Goal: Task Accomplishment & Management: Complete application form

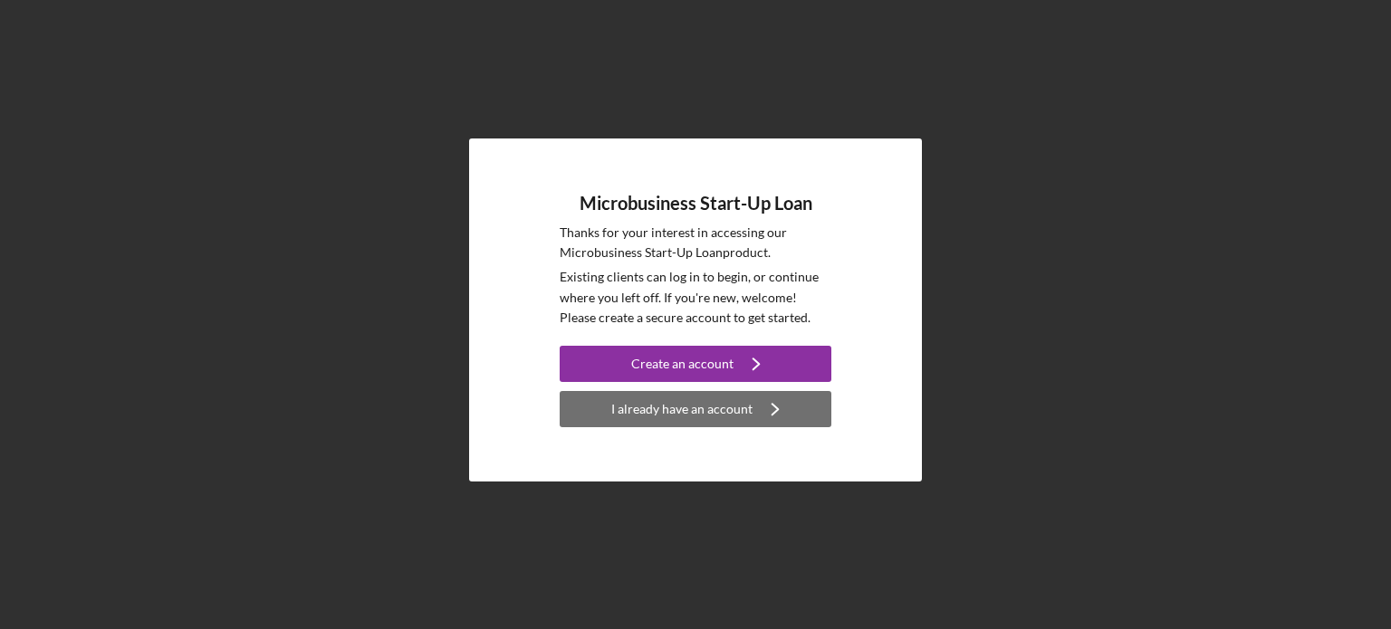
click at [670, 419] on div "I already have an account" at bounding box center [681, 409] width 141 height 36
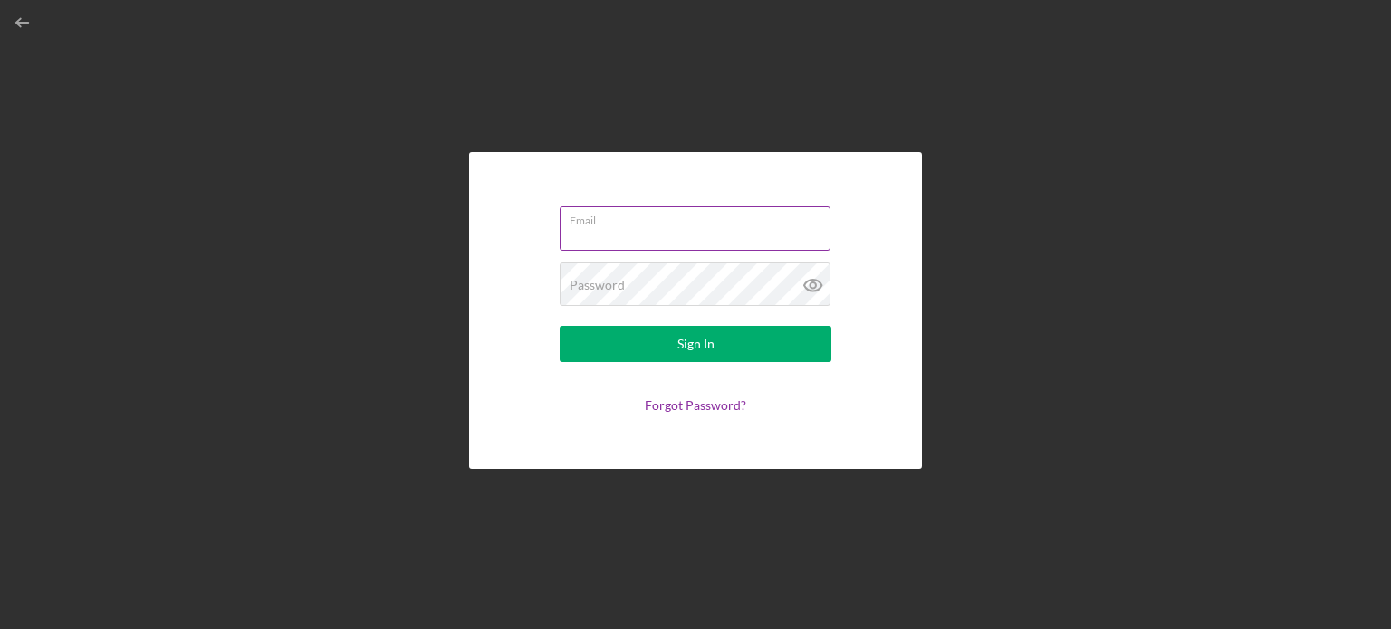
type input "[EMAIL_ADDRESS][DOMAIN_NAME]"
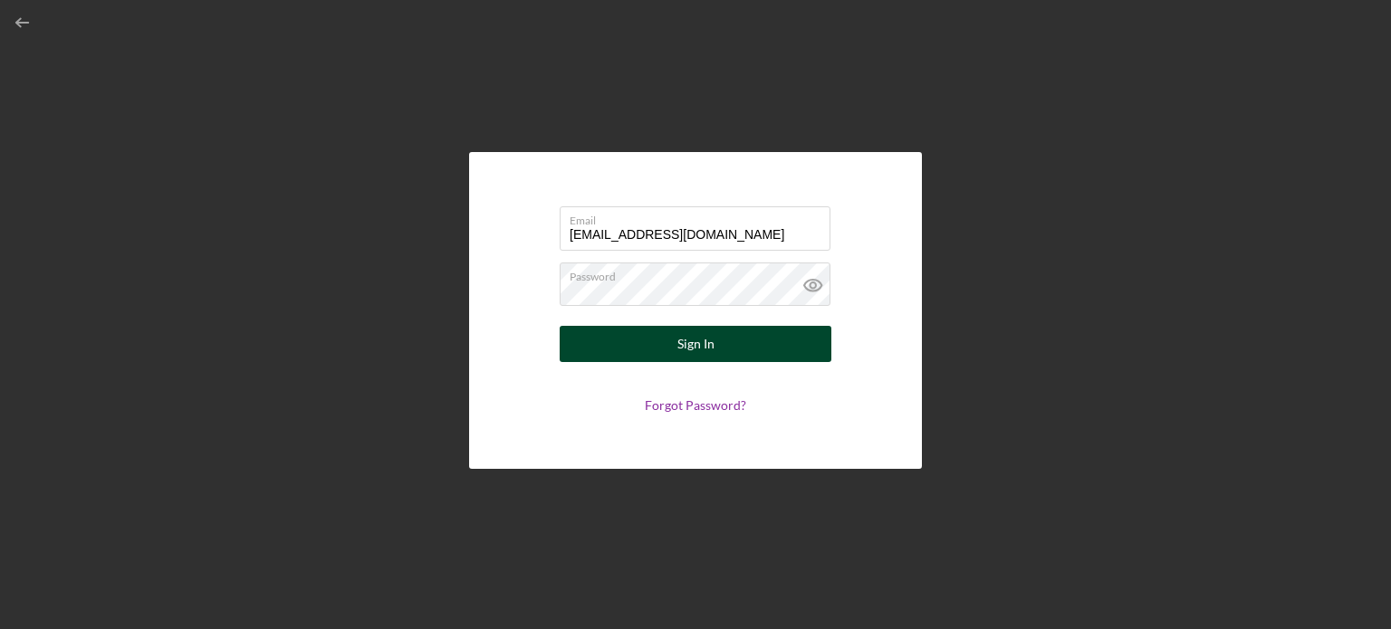
click at [709, 339] on div "Sign In" at bounding box center [695, 344] width 37 height 36
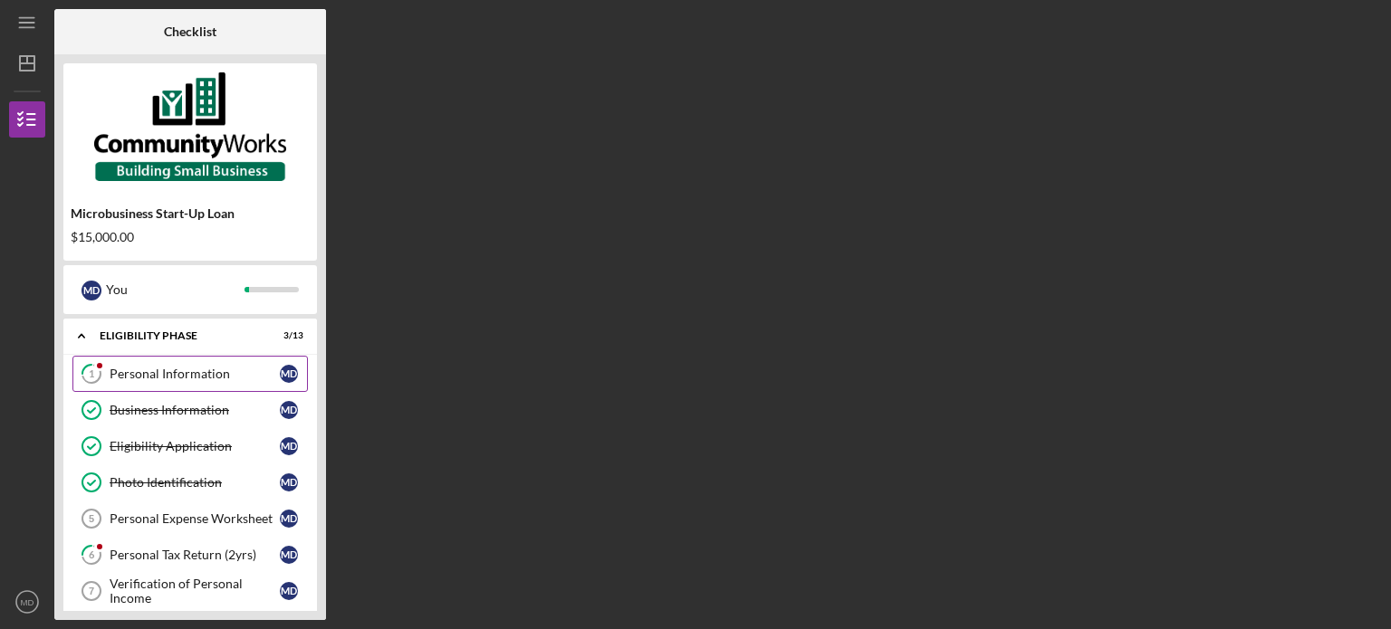
click at [185, 368] on div "Personal Information" at bounding box center [195, 374] width 170 height 14
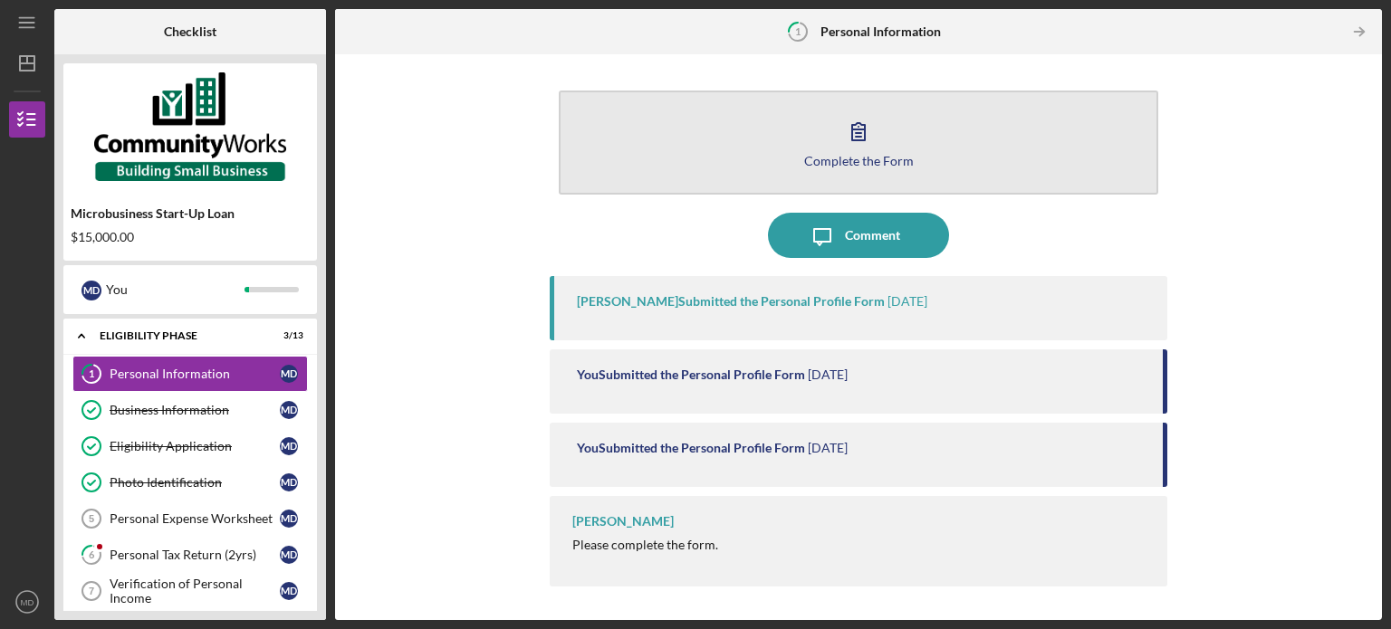
click at [820, 160] on div "Complete the Form" at bounding box center [859, 161] width 110 height 14
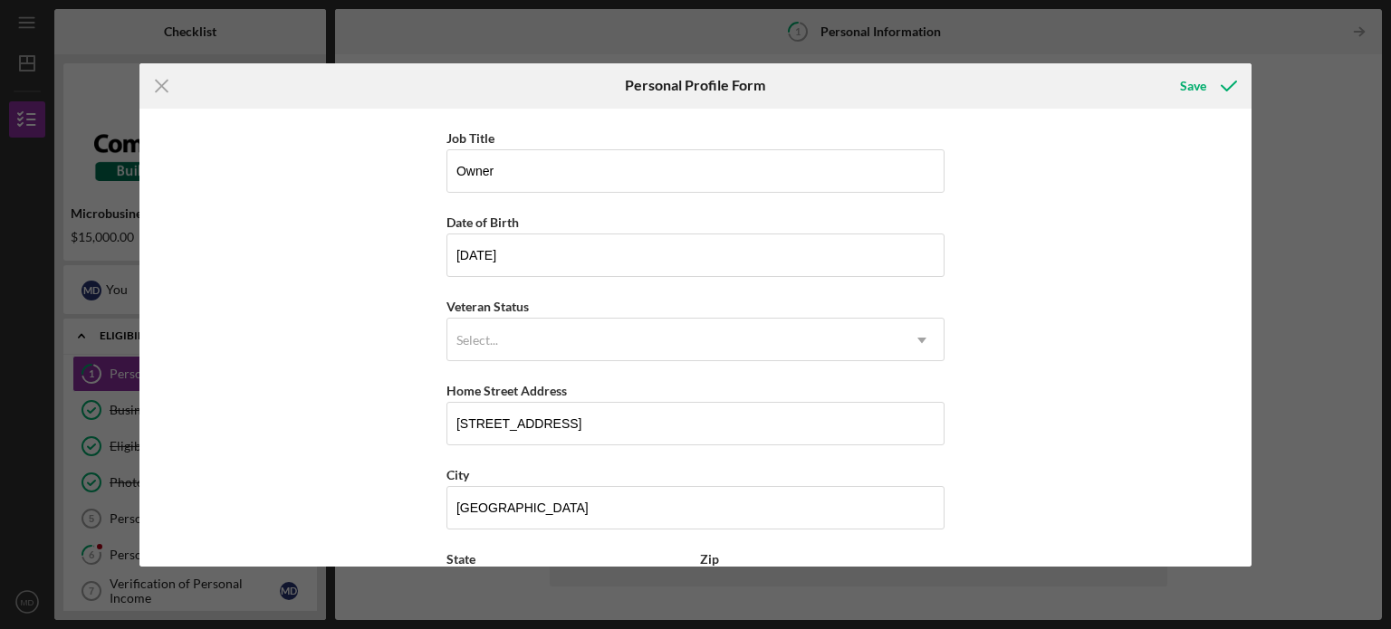
scroll to position [231, 0]
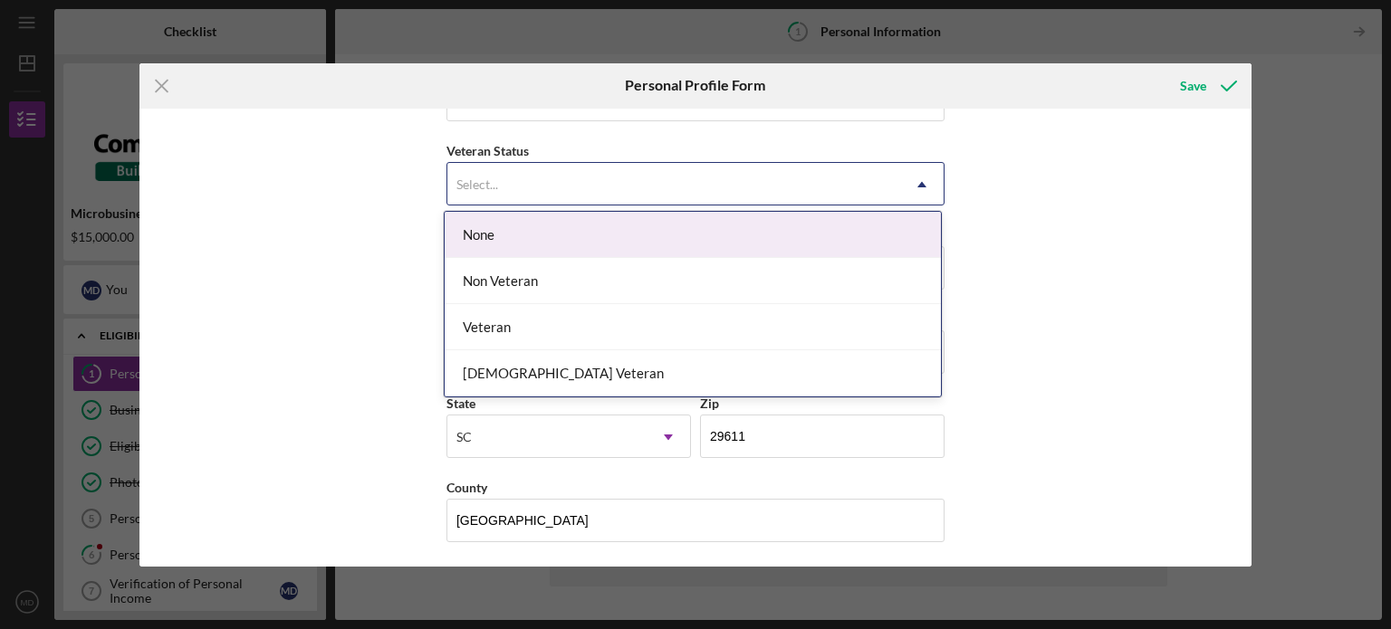
click at [916, 173] on icon "Icon/Dropdown Arrow" at bounding box center [921, 184] width 43 height 43
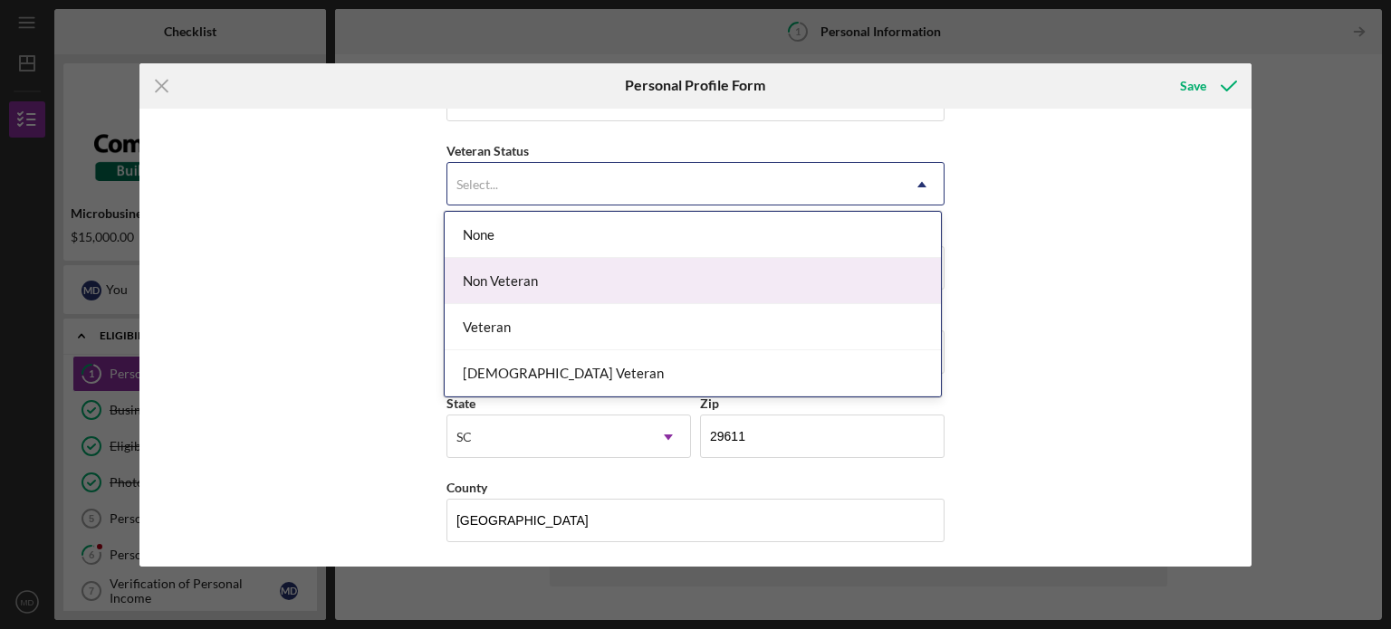
click at [738, 273] on div "Non Veteran" at bounding box center [693, 281] width 496 height 46
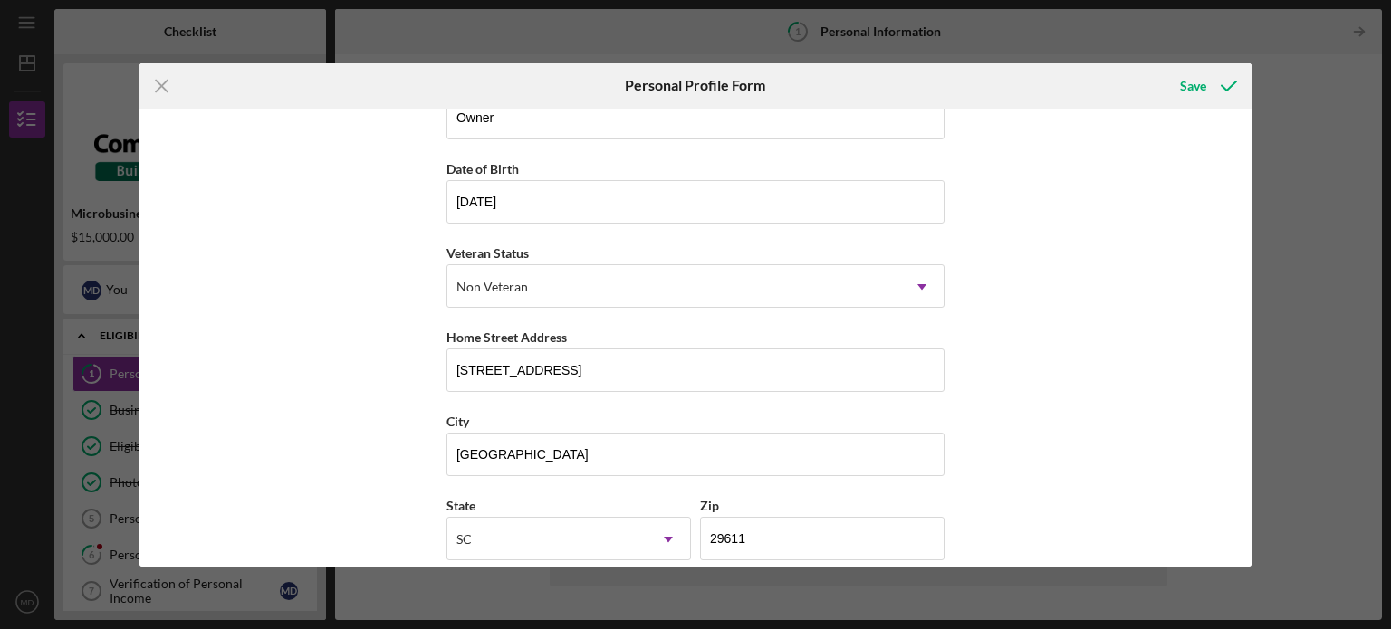
scroll to position [51, 0]
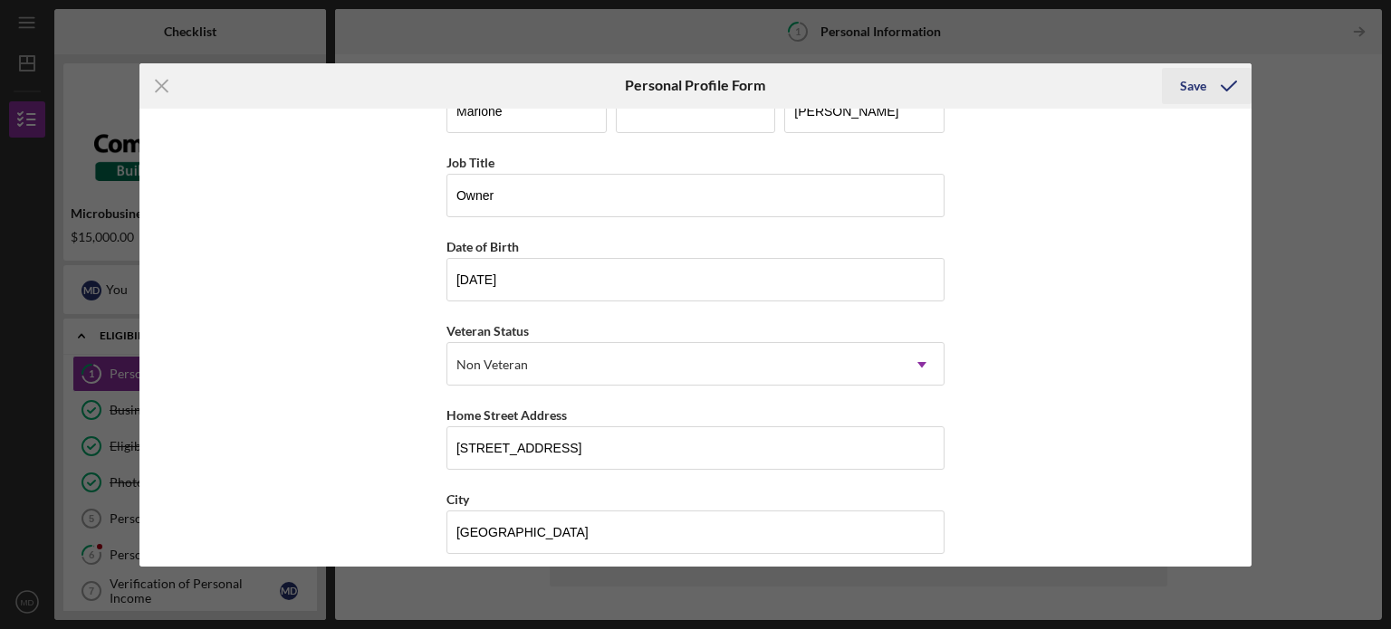
click at [1181, 93] on div "Save" at bounding box center [1193, 86] width 26 height 36
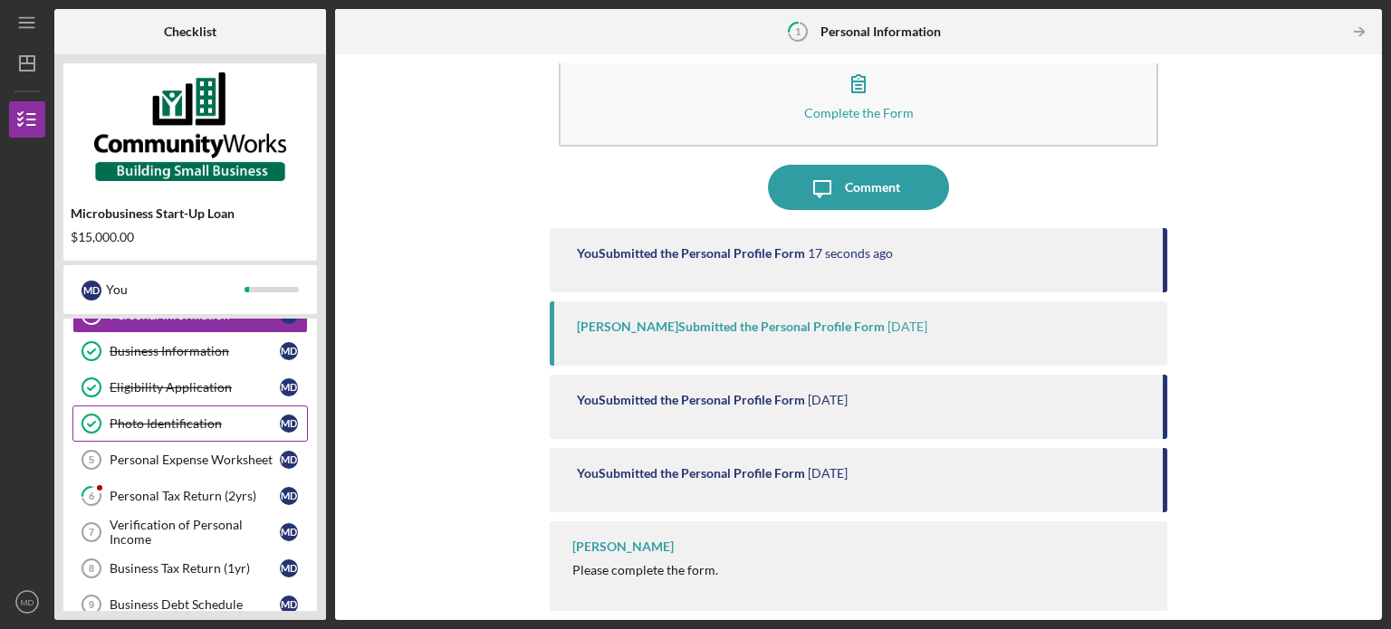
scroll to position [91, 0]
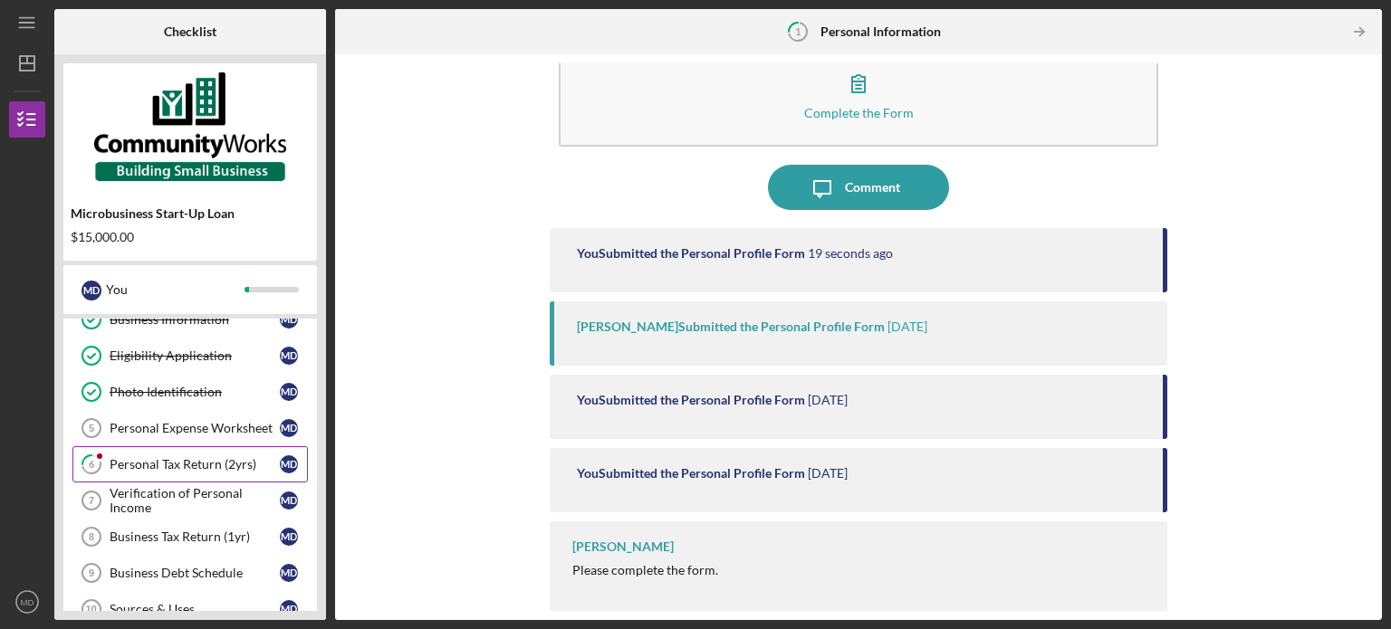
click at [200, 462] on div "Personal Tax Return (2yrs)" at bounding box center [195, 464] width 170 height 14
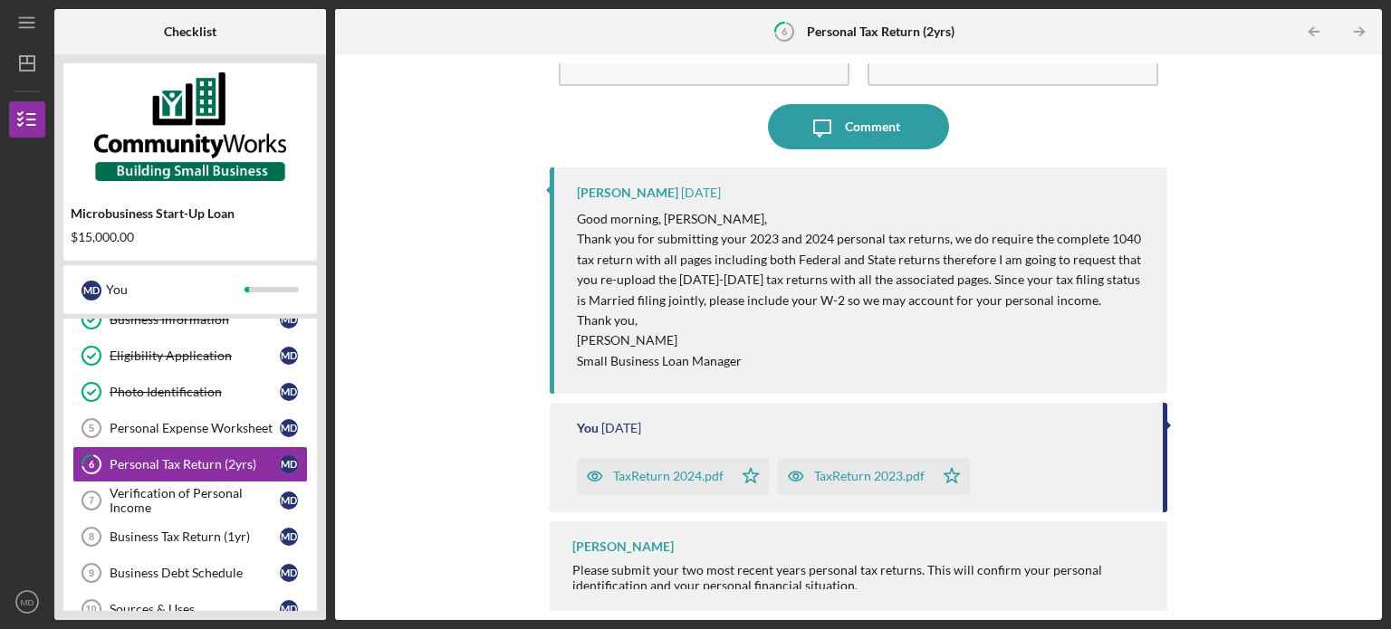
scroll to position [19, 0]
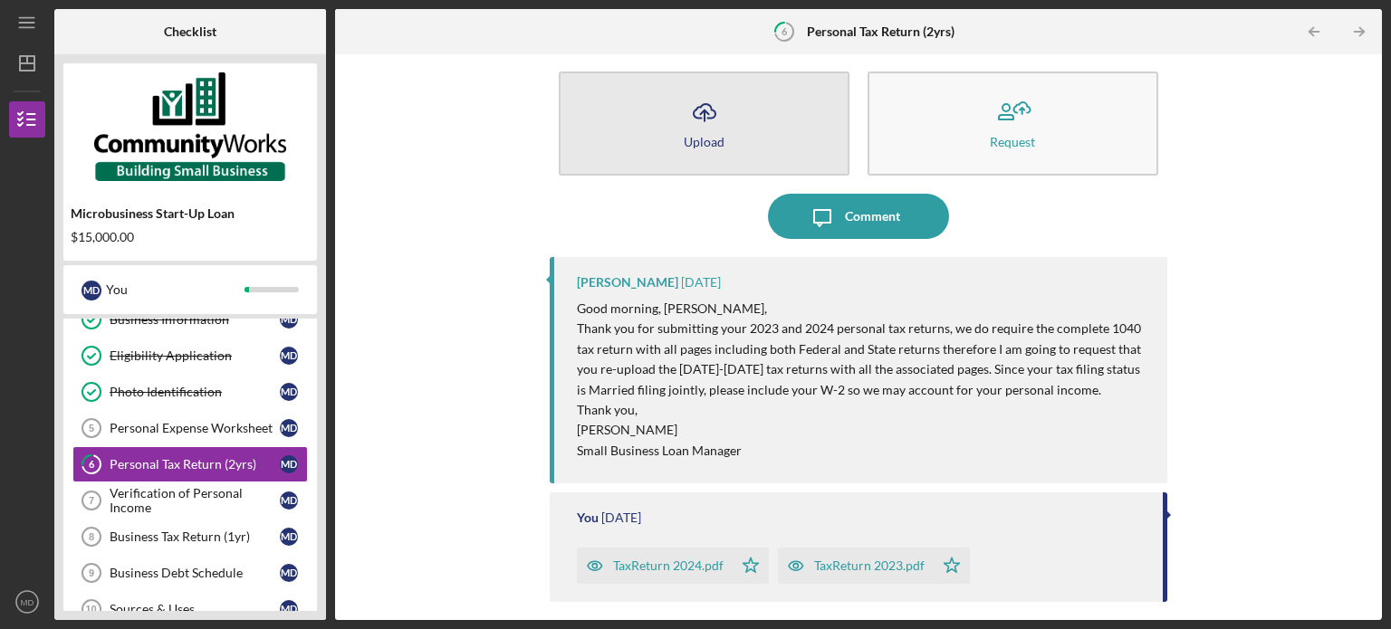
click at [753, 129] on button "Icon/Upload Upload" at bounding box center [704, 124] width 291 height 104
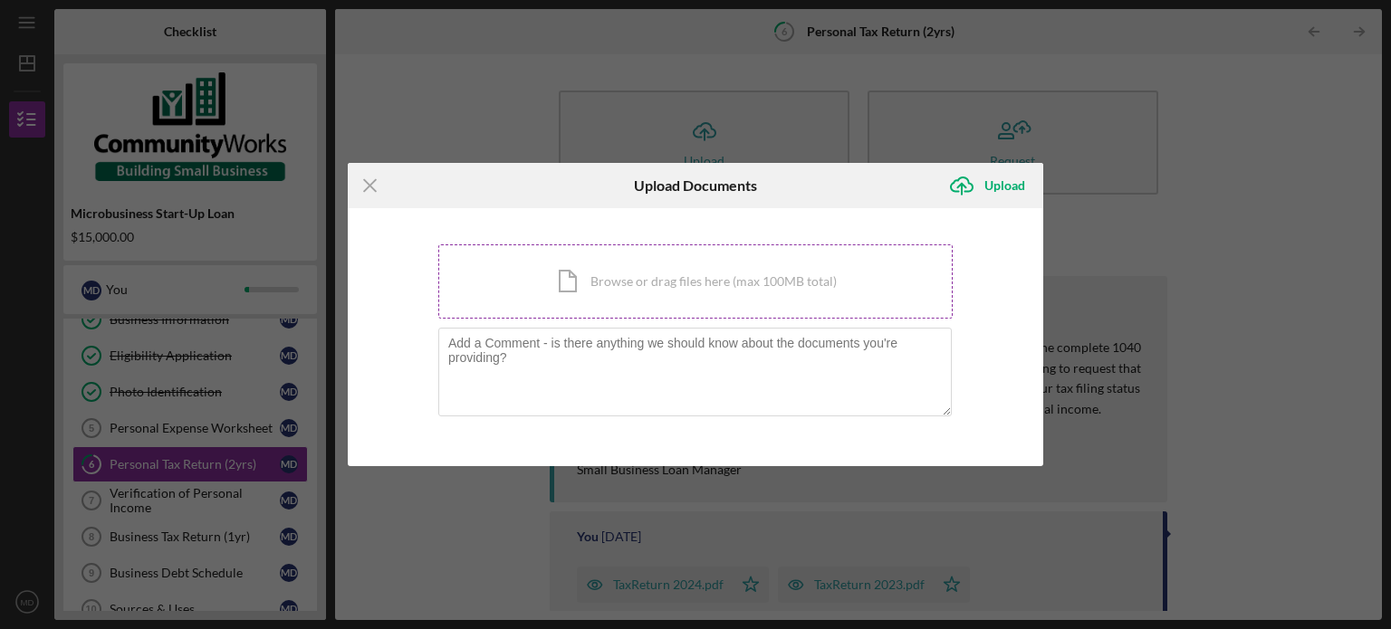
click at [753, 264] on div "Icon/Document Browse or drag files here (max 100MB total) Tap to choose files o…" at bounding box center [695, 281] width 514 height 74
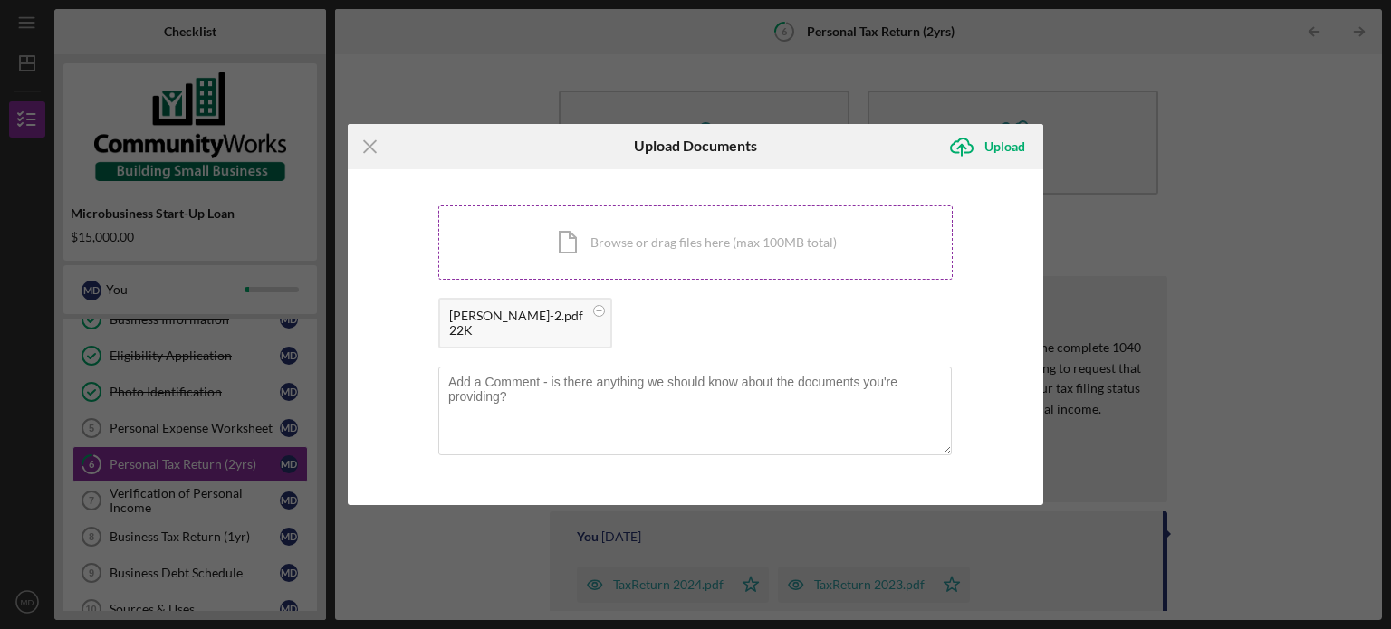
click at [660, 235] on div "Icon/Document Browse or drag files here (max 100MB total) Tap to choose files o…" at bounding box center [695, 243] width 514 height 74
click at [997, 151] on div "Upload" at bounding box center [1004, 147] width 41 height 36
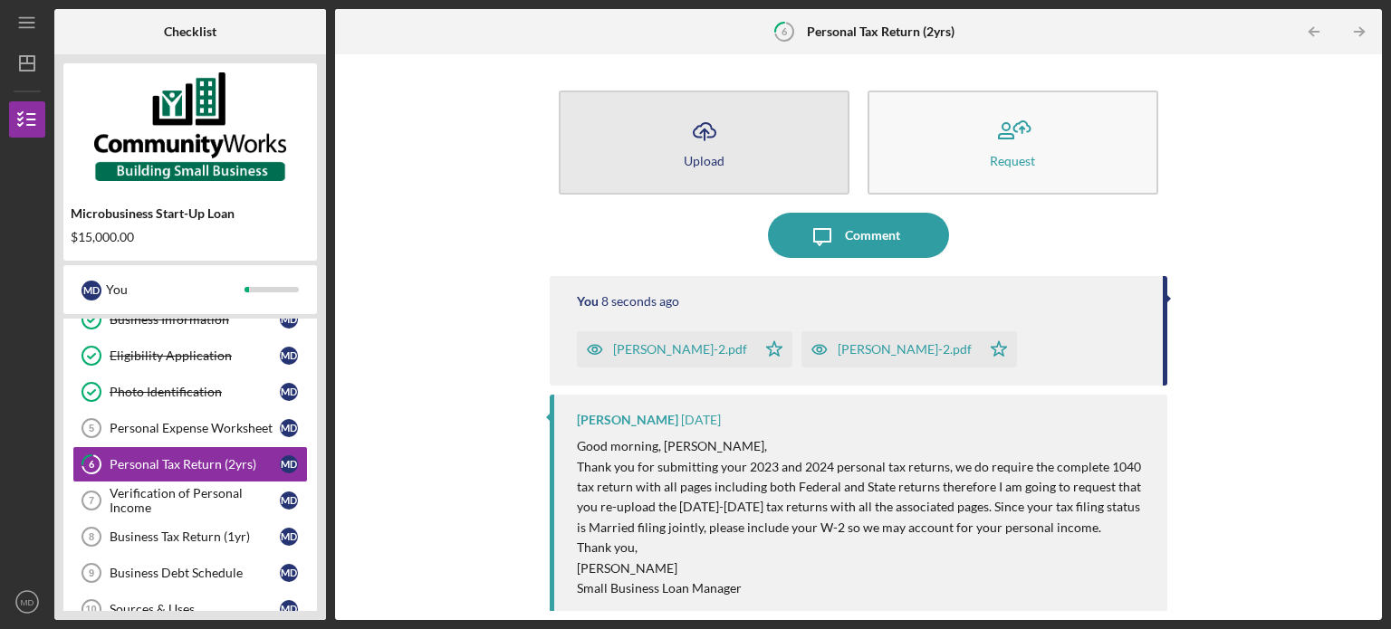
click at [728, 157] on button "Icon/Upload Upload" at bounding box center [704, 143] width 291 height 104
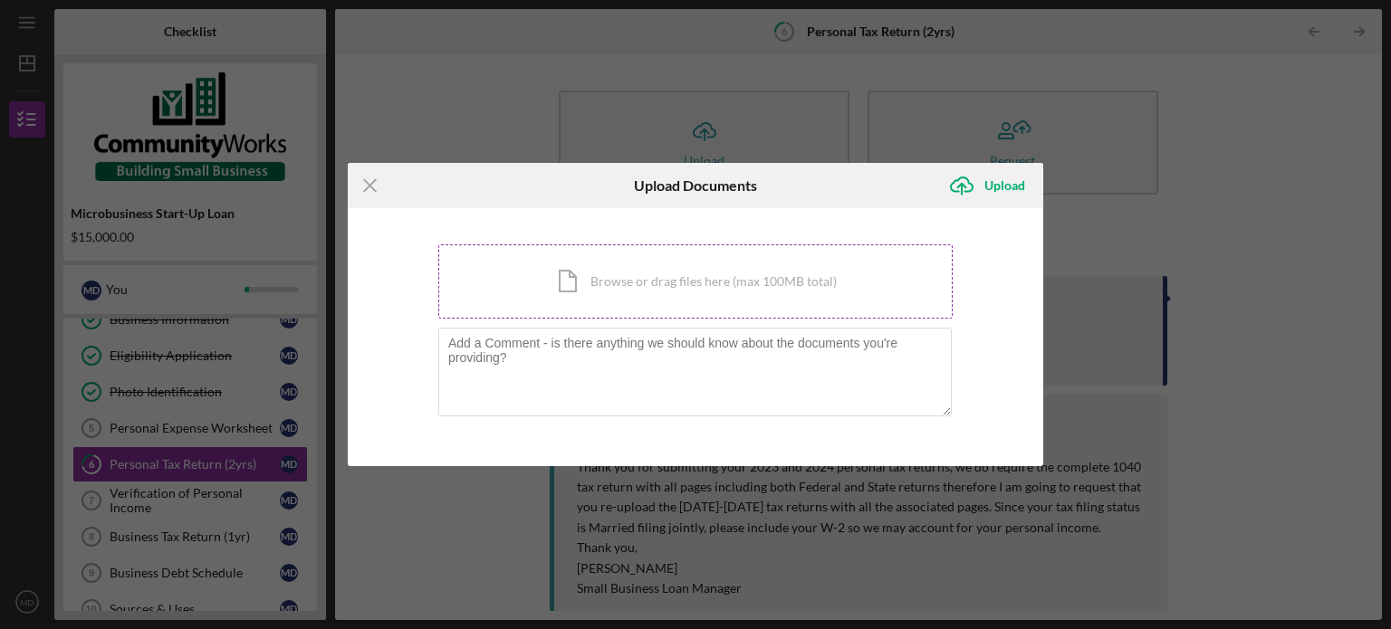
click at [622, 279] on div "Icon/Document Browse or drag files here (max 100MB total) Tap to choose files o…" at bounding box center [695, 281] width 514 height 74
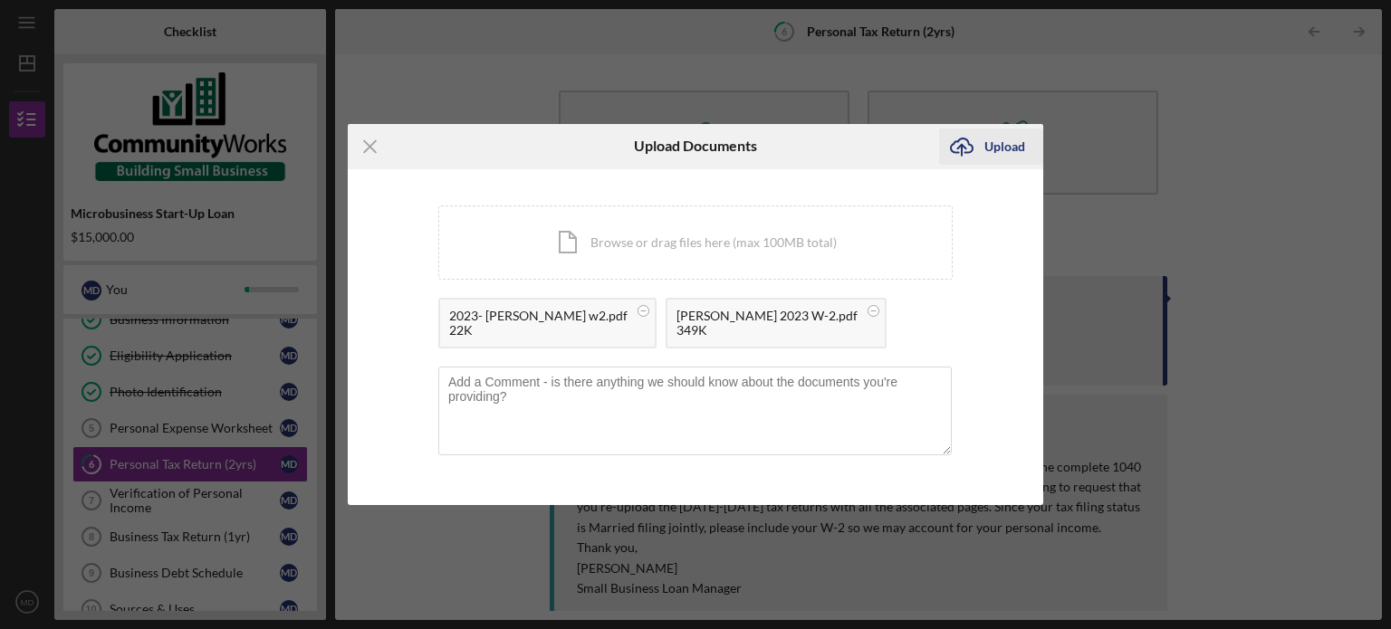
click at [1013, 143] on div "Upload" at bounding box center [1004, 147] width 41 height 36
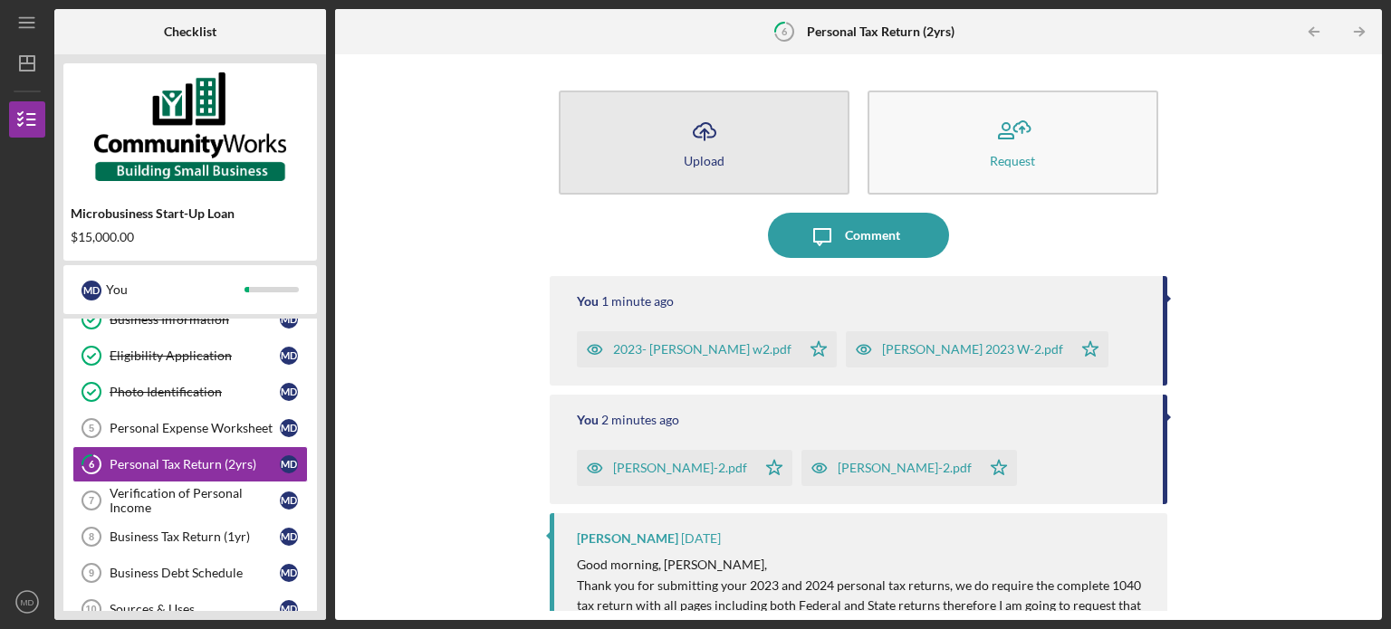
click at [686, 158] on div "Upload" at bounding box center [704, 161] width 41 height 14
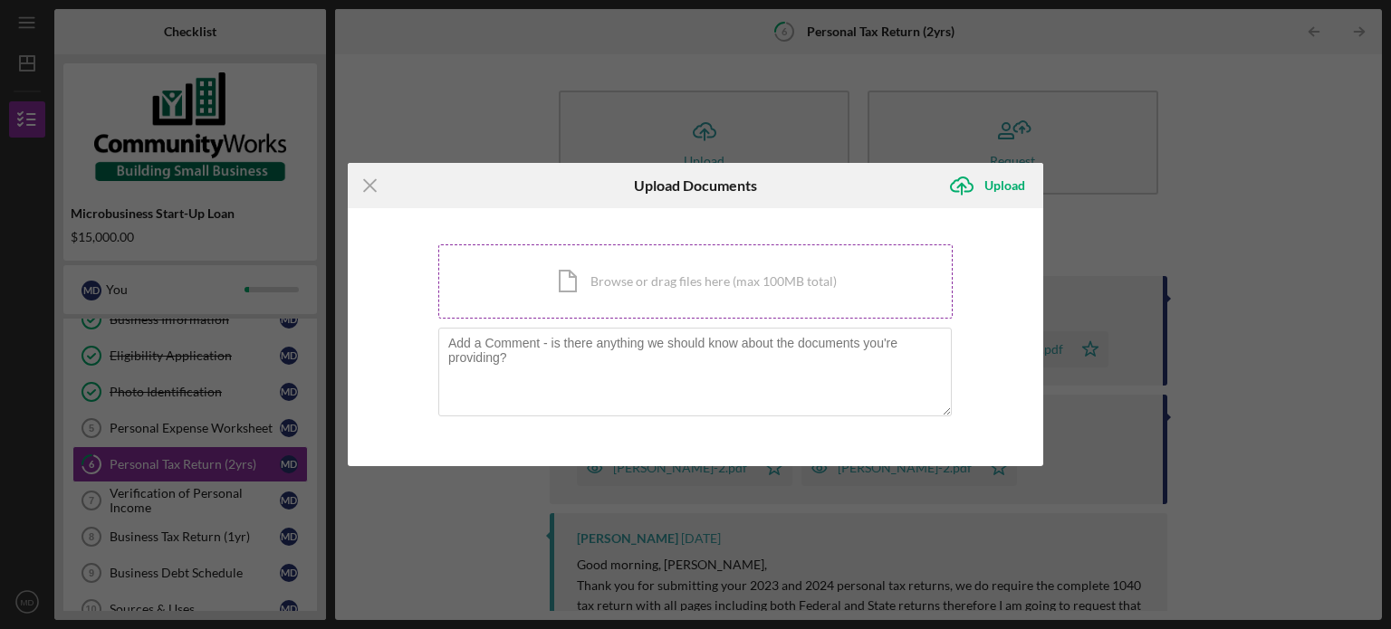
click at [688, 292] on div "Icon/Document Browse or drag files here (max 100MB total) Tap to choose files o…" at bounding box center [695, 281] width 514 height 74
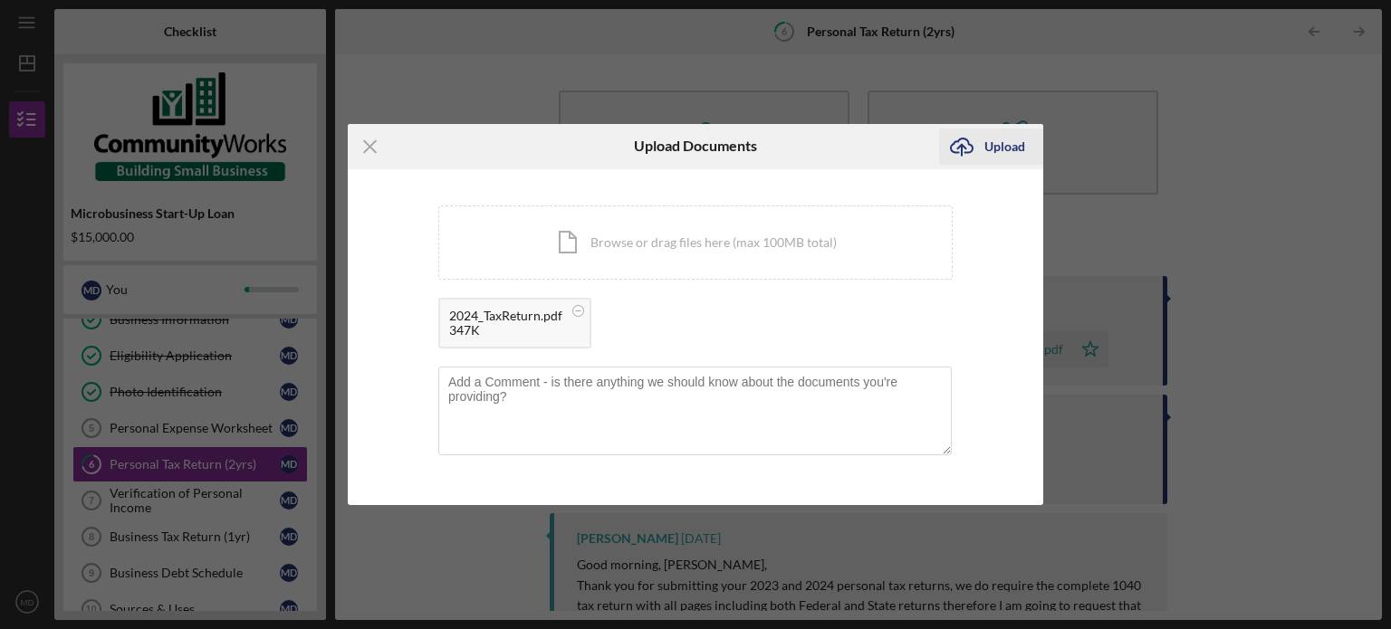
click at [1016, 150] on div "Upload" at bounding box center [1004, 147] width 41 height 36
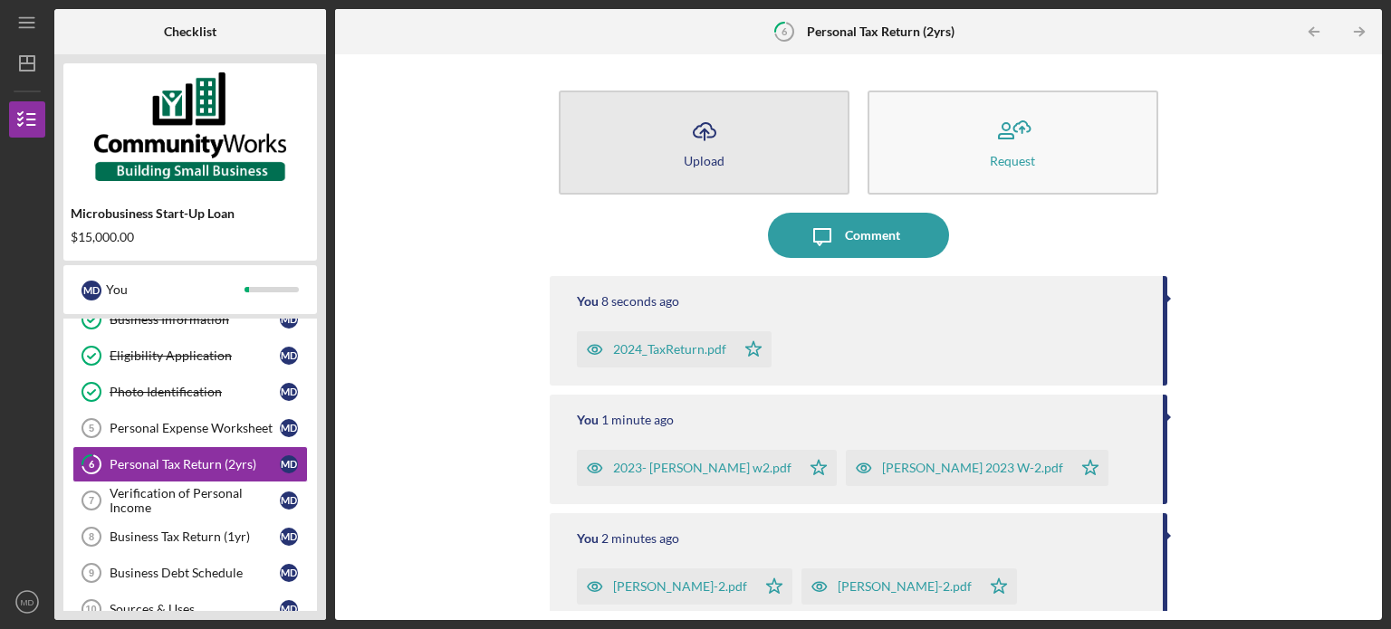
click at [690, 162] on div "Upload" at bounding box center [704, 161] width 41 height 14
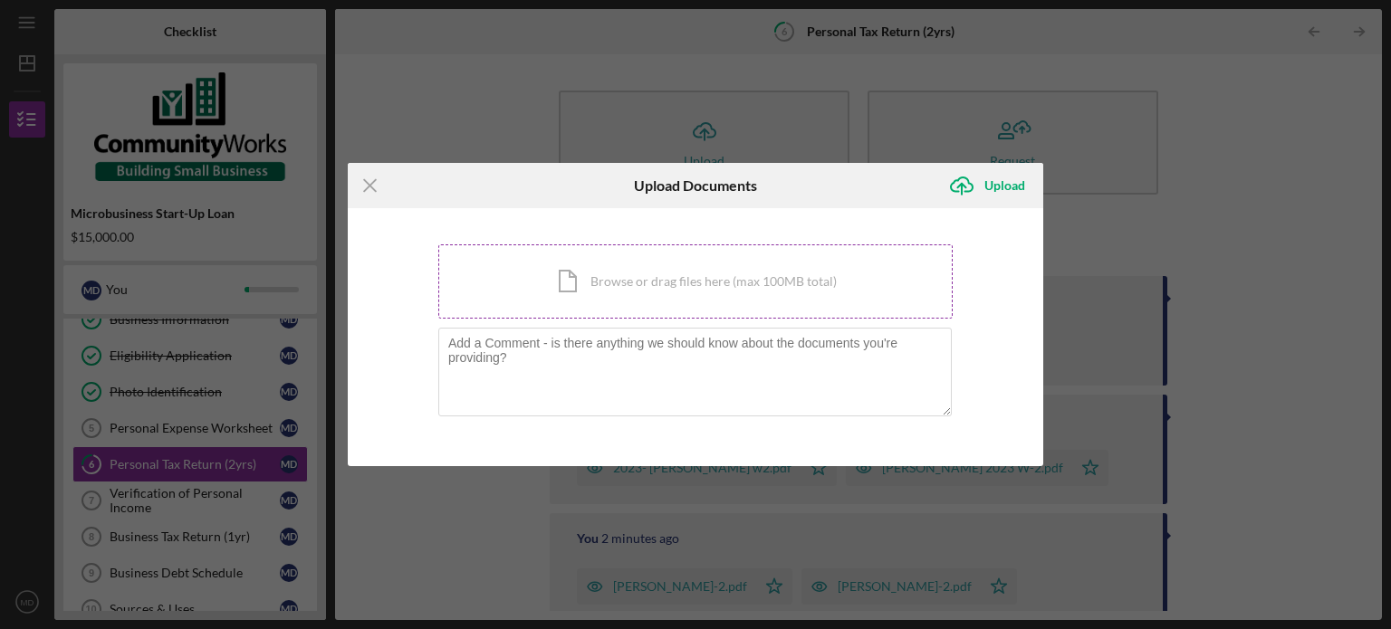
click at [710, 307] on div "Icon/Document Browse or drag files here (max 100MB total) Tap to choose files o…" at bounding box center [695, 281] width 514 height 74
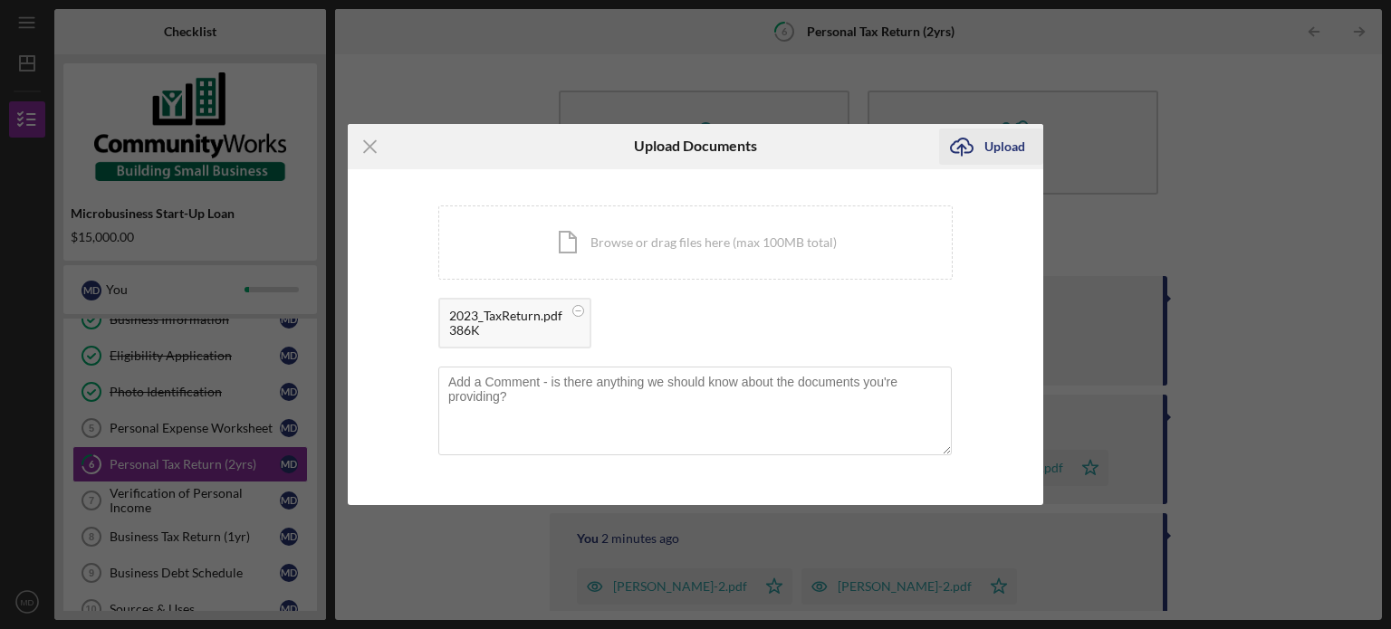
click at [985, 157] on div "Upload" at bounding box center [1004, 147] width 41 height 36
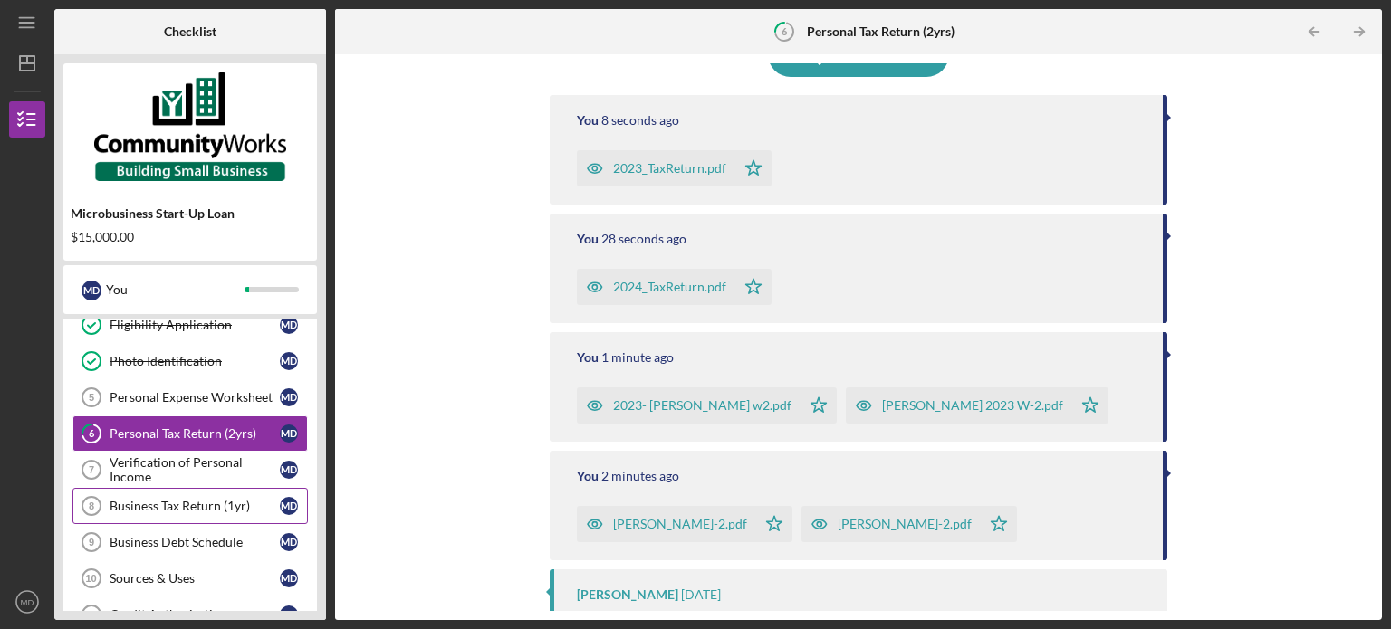
scroll to position [91, 0]
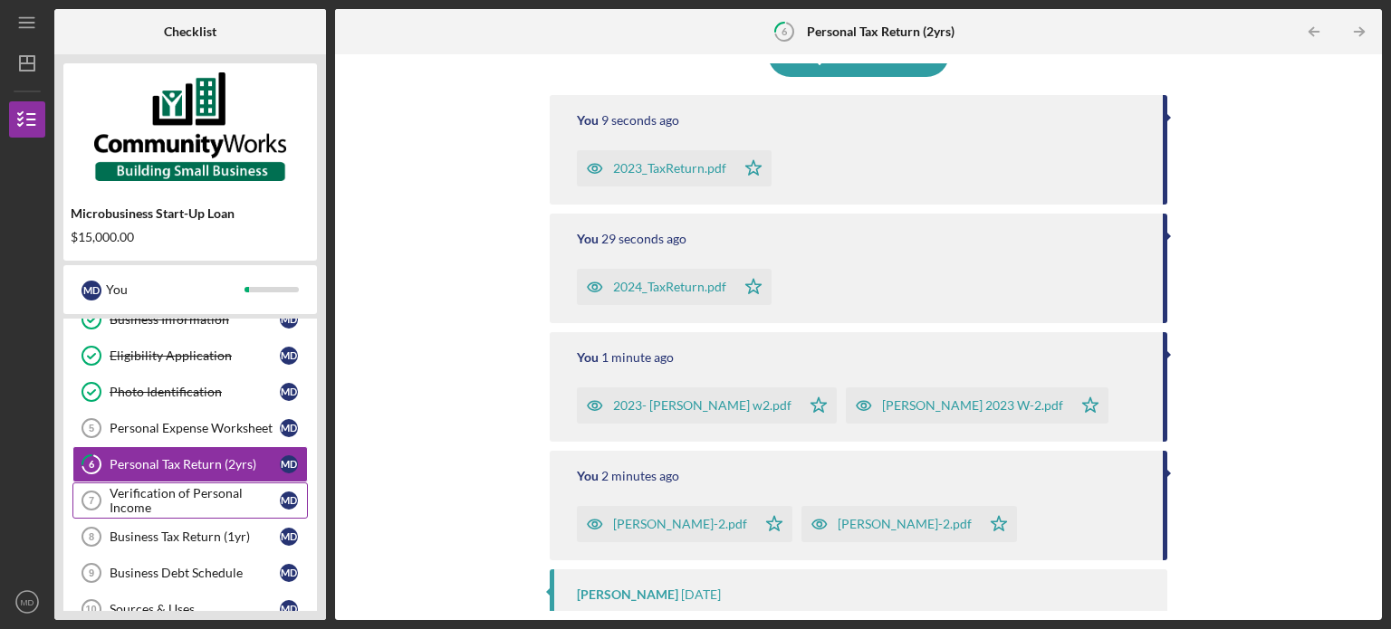
click at [203, 499] on div "Verification of Personal Income" at bounding box center [195, 500] width 170 height 29
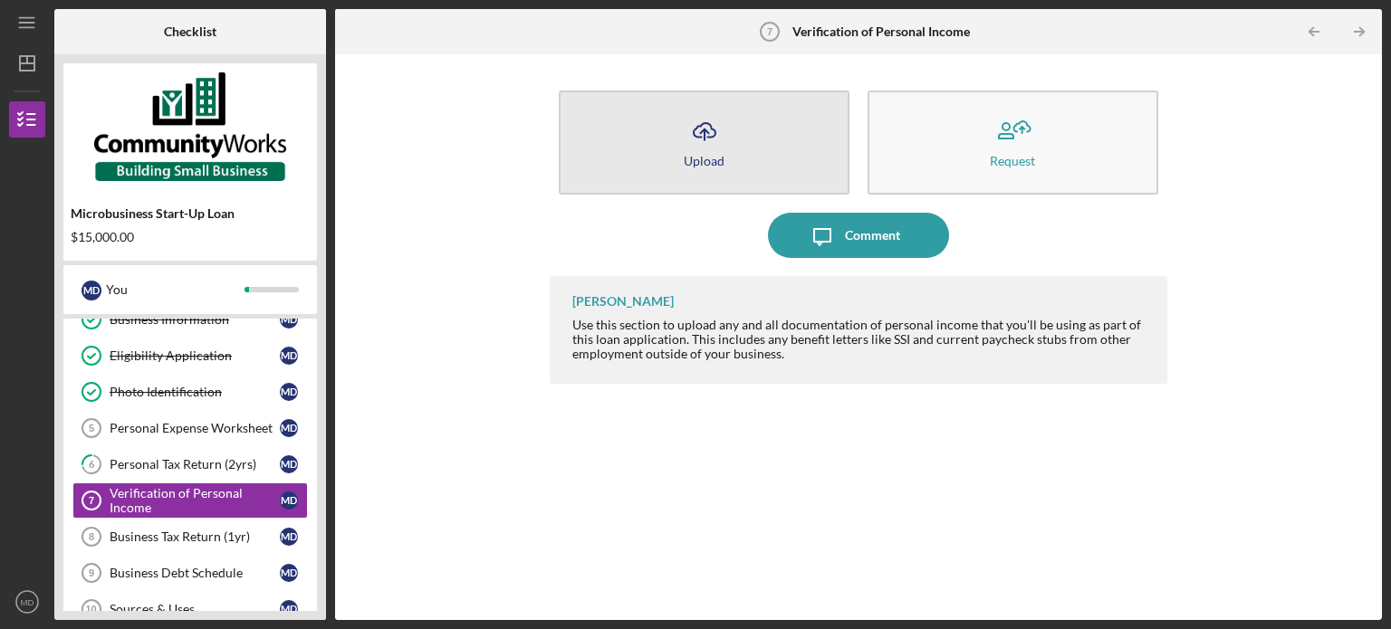
click at [758, 135] on button "Icon/Upload Upload" at bounding box center [704, 143] width 291 height 104
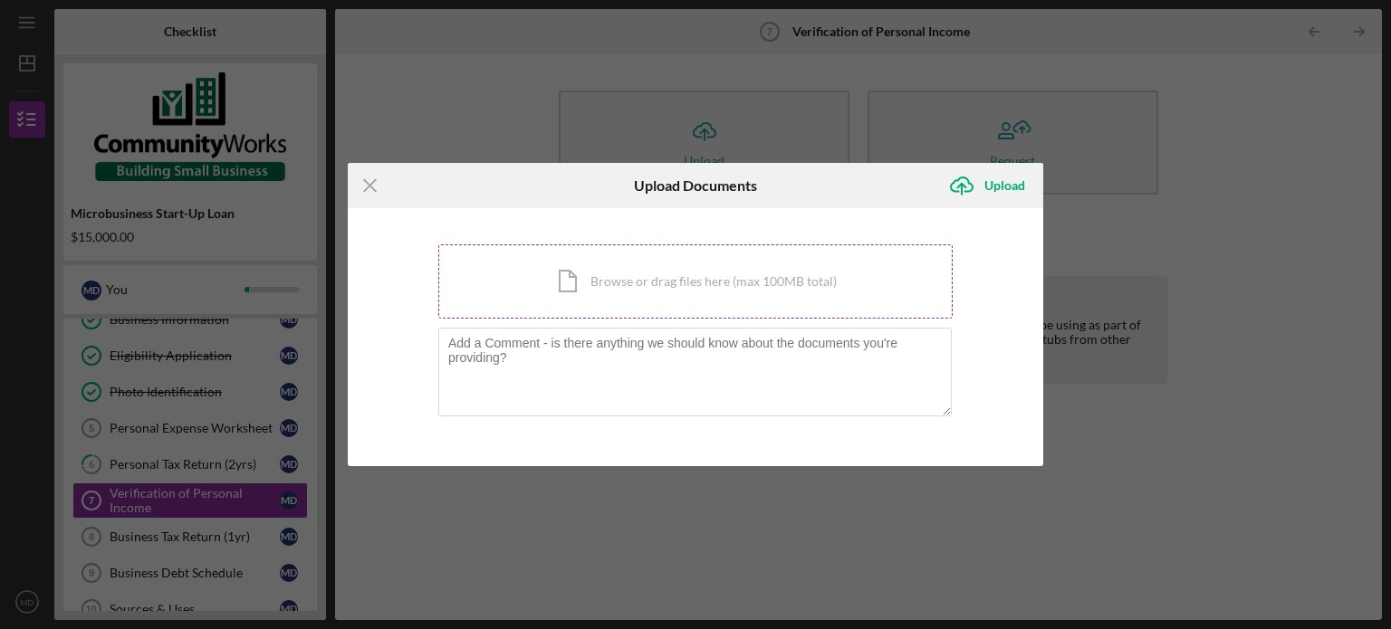
click at [736, 291] on div "Icon/Document Browse or drag files here (max 100MB total) Tap to choose files o…" at bounding box center [695, 281] width 514 height 74
click at [1338, 440] on div "Icon/Menu Close Upload Documents Icon/Upload Upload You're uploading documents …" at bounding box center [695, 314] width 1391 height 629
click at [362, 191] on icon "Icon/Menu Close" at bounding box center [370, 185] width 45 height 45
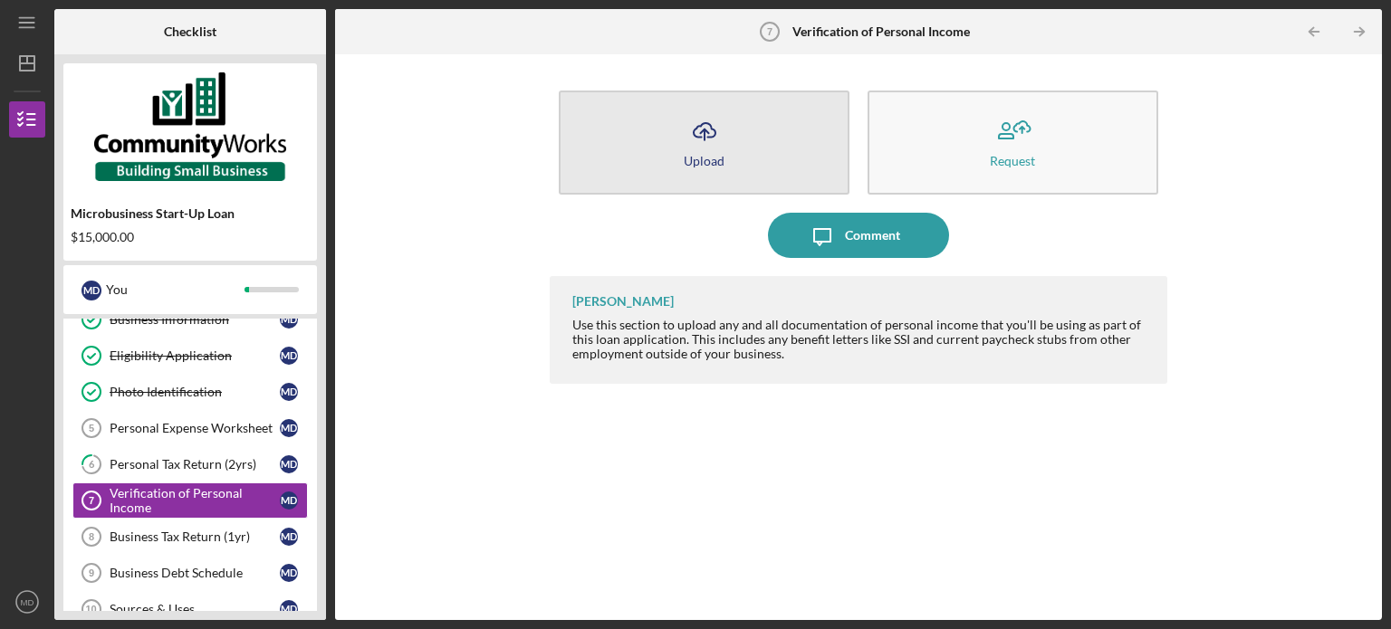
click at [705, 157] on div "Upload" at bounding box center [704, 161] width 41 height 14
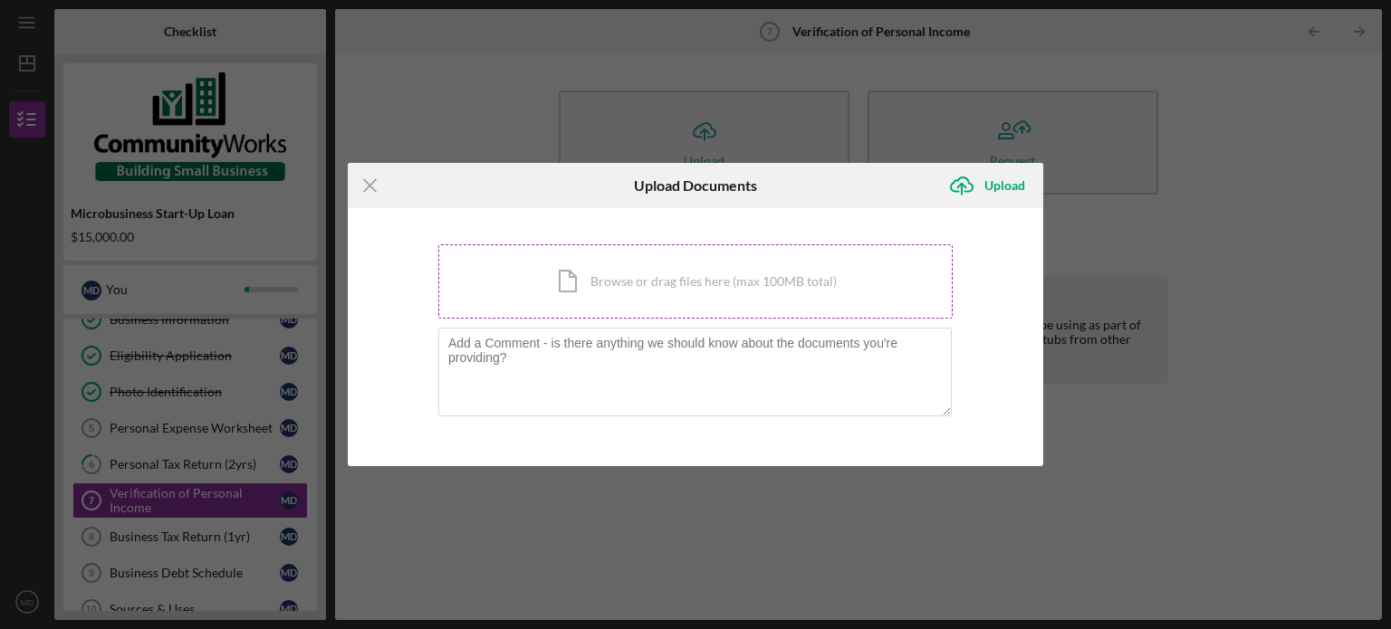
click at [579, 269] on div "Icon/Document Browse or drag files here (max 100MB total) Tap to choose files o…" at bounding box center [695, 281] width 514 height 74
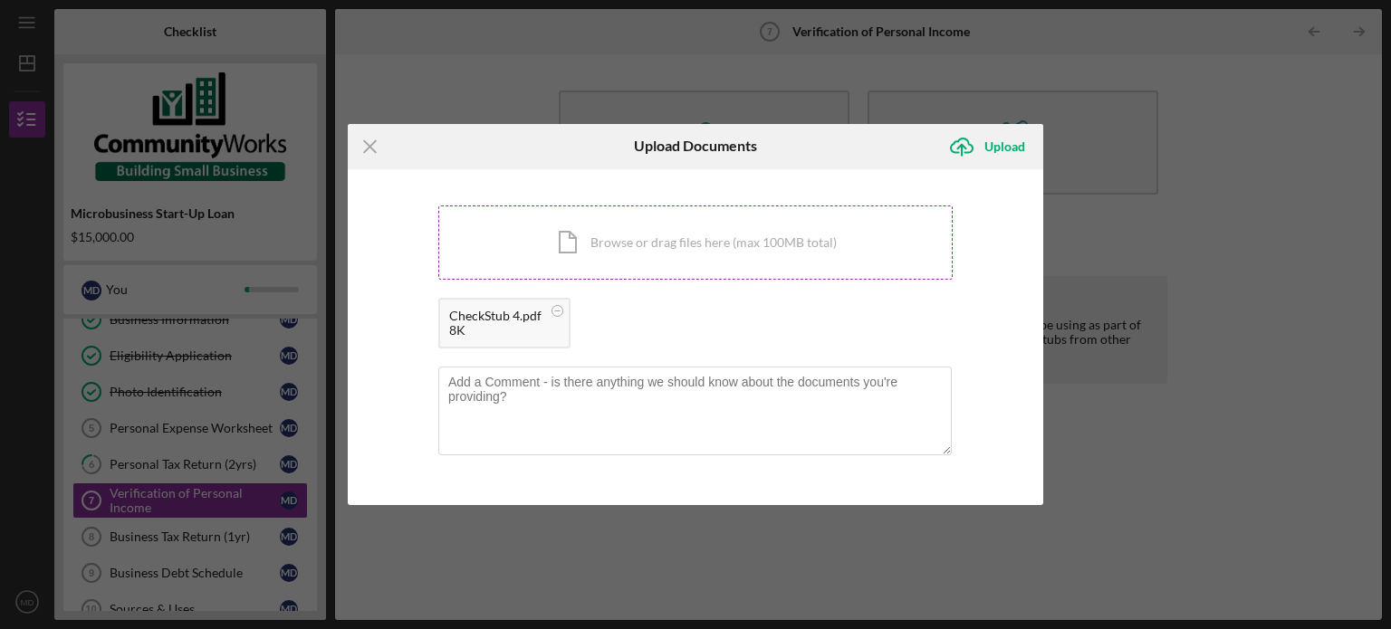
click at [688, 250] on div "Icon/Document Browse or drag files here (max 100MB total) Tap to choose files o…" at bounding box center [695, 243] width 514 height 74
click at [1023, 149] on button "Icon/Upload Upload" at bounding box center [991, 147] width 104 height 36
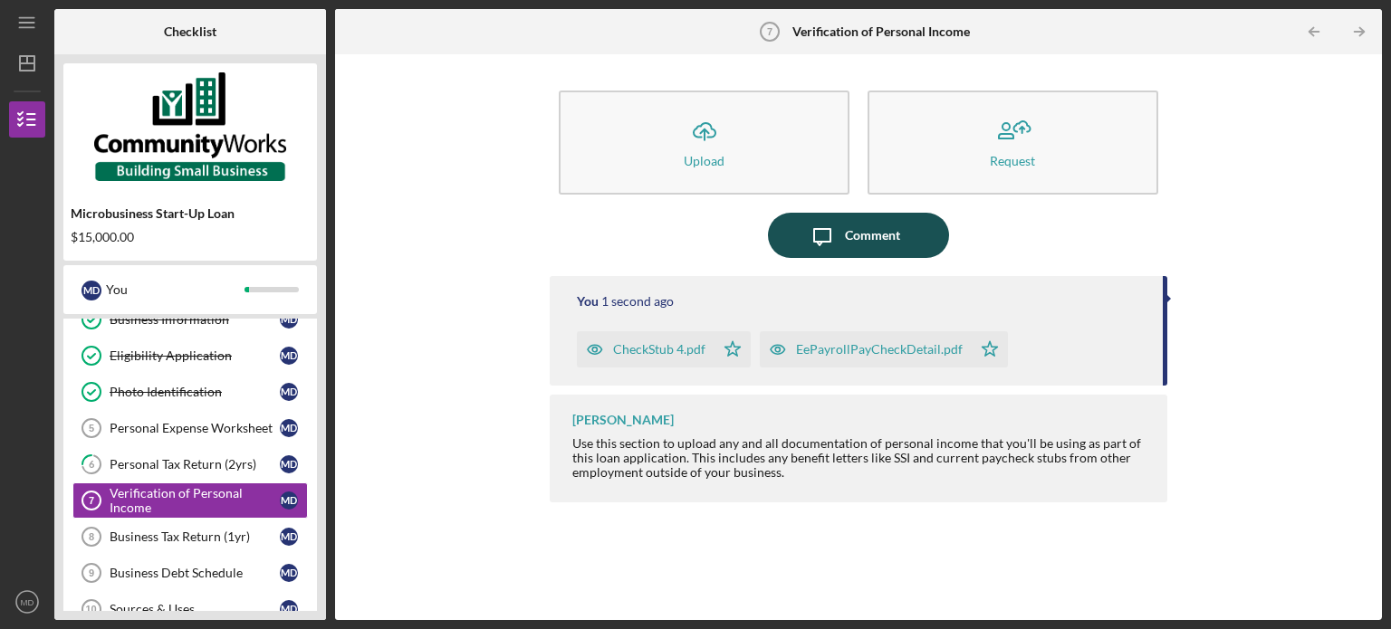
click at [851, 225] on div "Comment" at bounding box center [872, 235] width 55 height 45
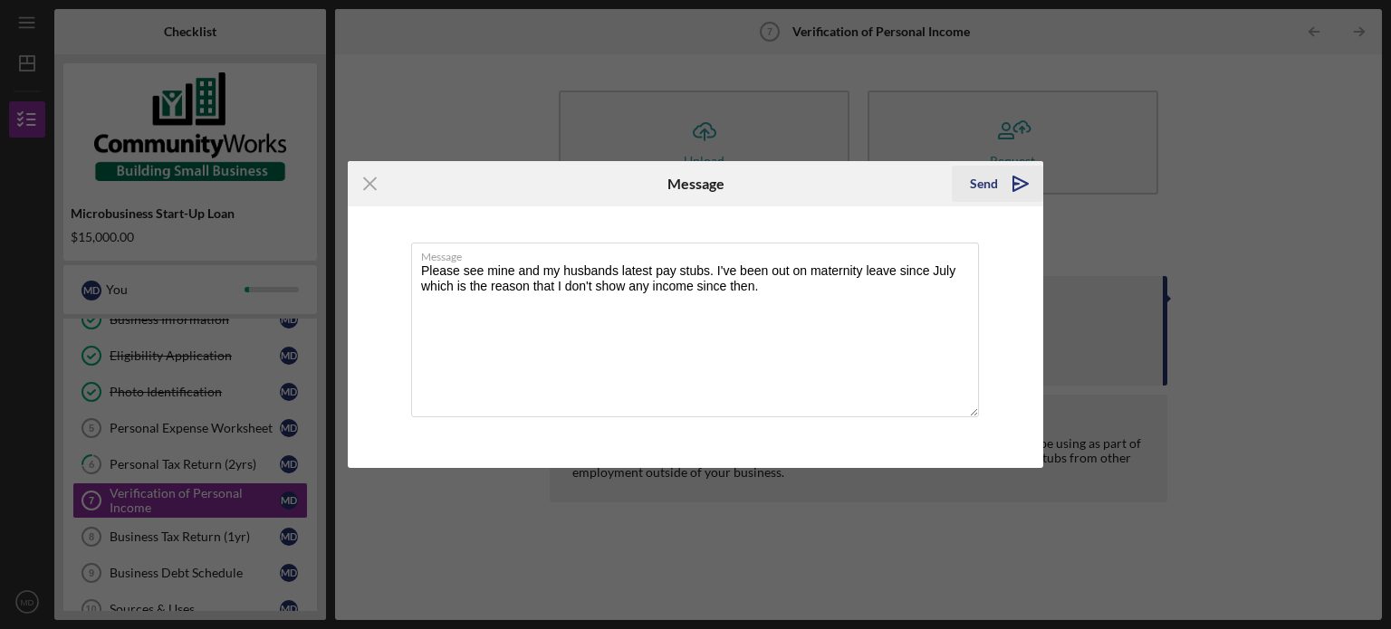
type textarea "Please see mine and my husbands latest pay stubs. I've been out on maternity le…"
click at [994, 187] on div "Send" at bounding box center [984, 184] width 28 height 36
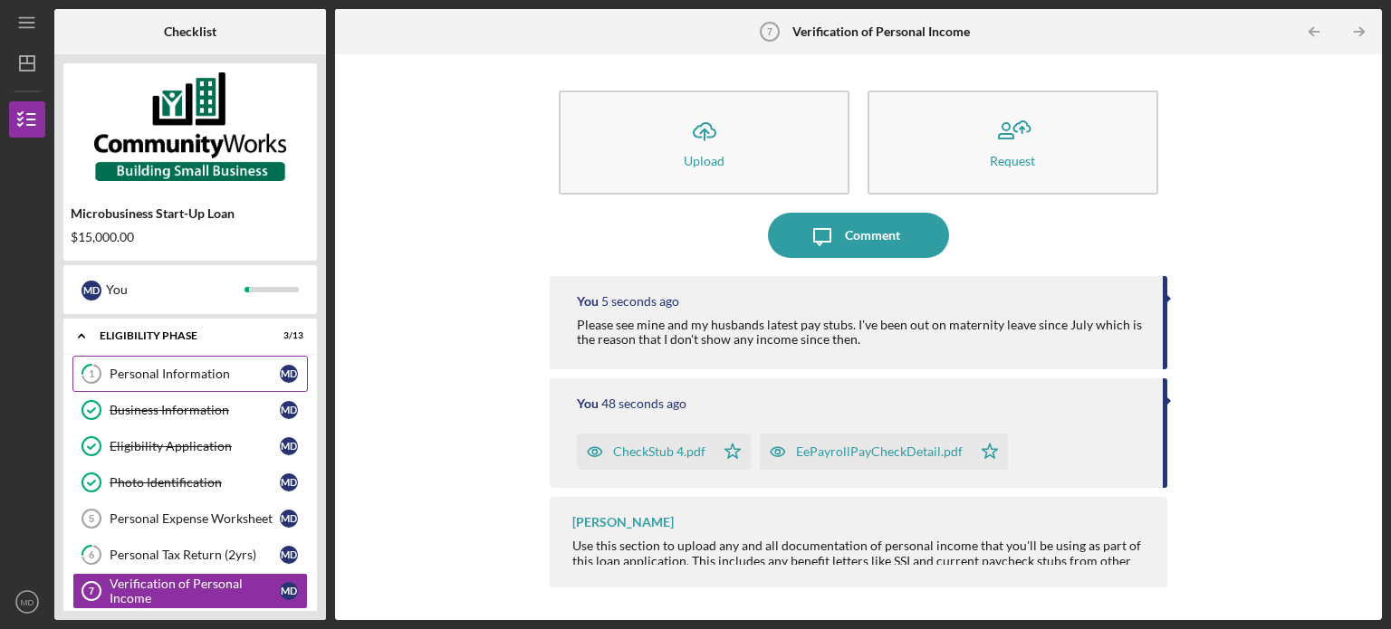
click at [197, 376] on div "Personal Information" at bounding box center [195, 374] width 170 height 14
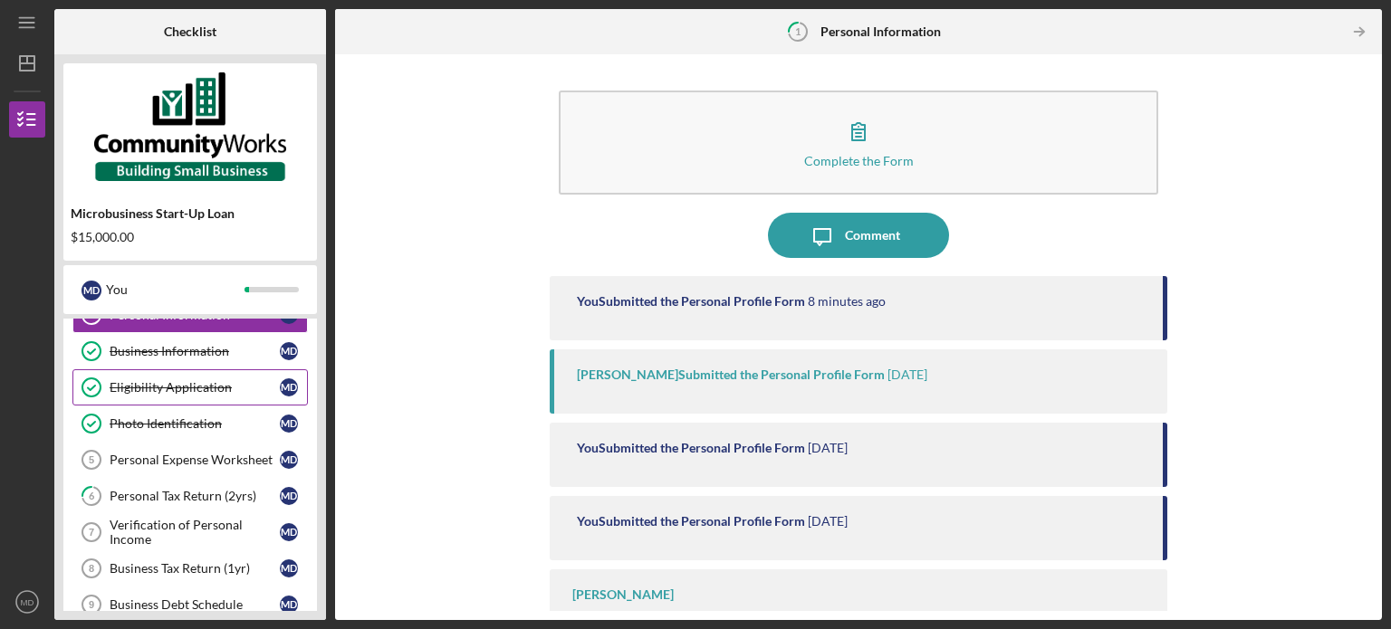
scroll to position [91, 0]
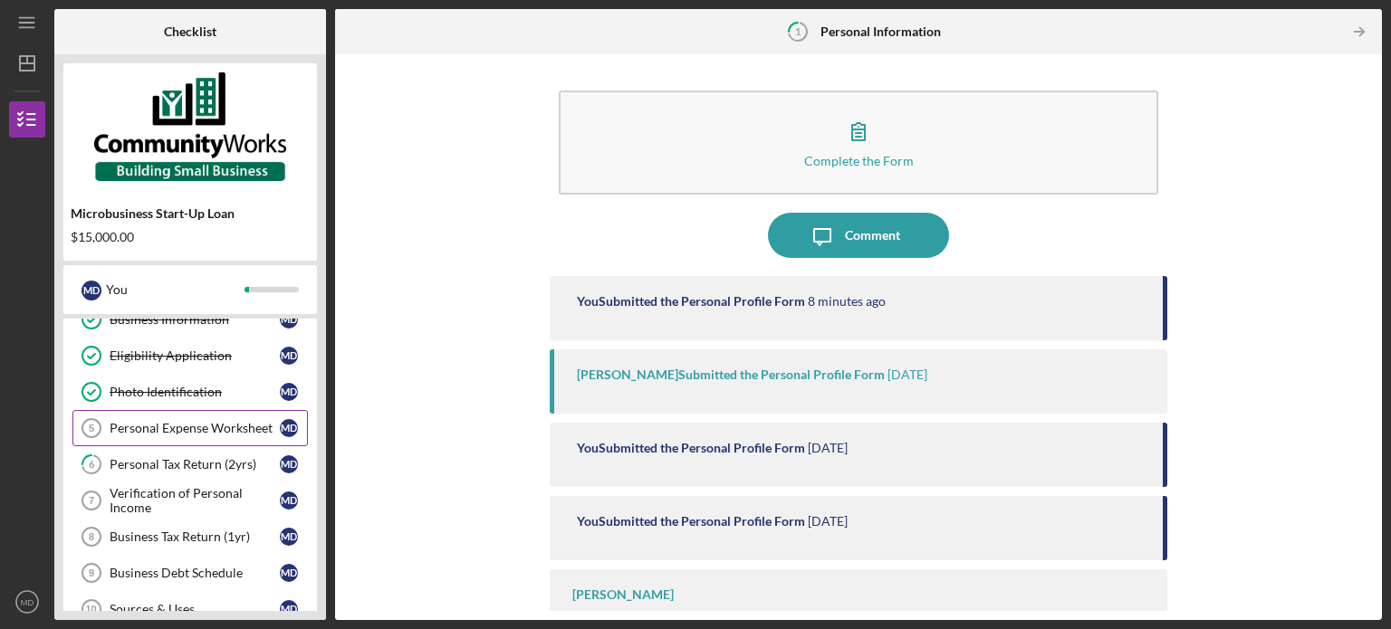
click at [197, 424] on div "Personal Expense Worksheet" at bounding box center [195, 428] width 170 height 14
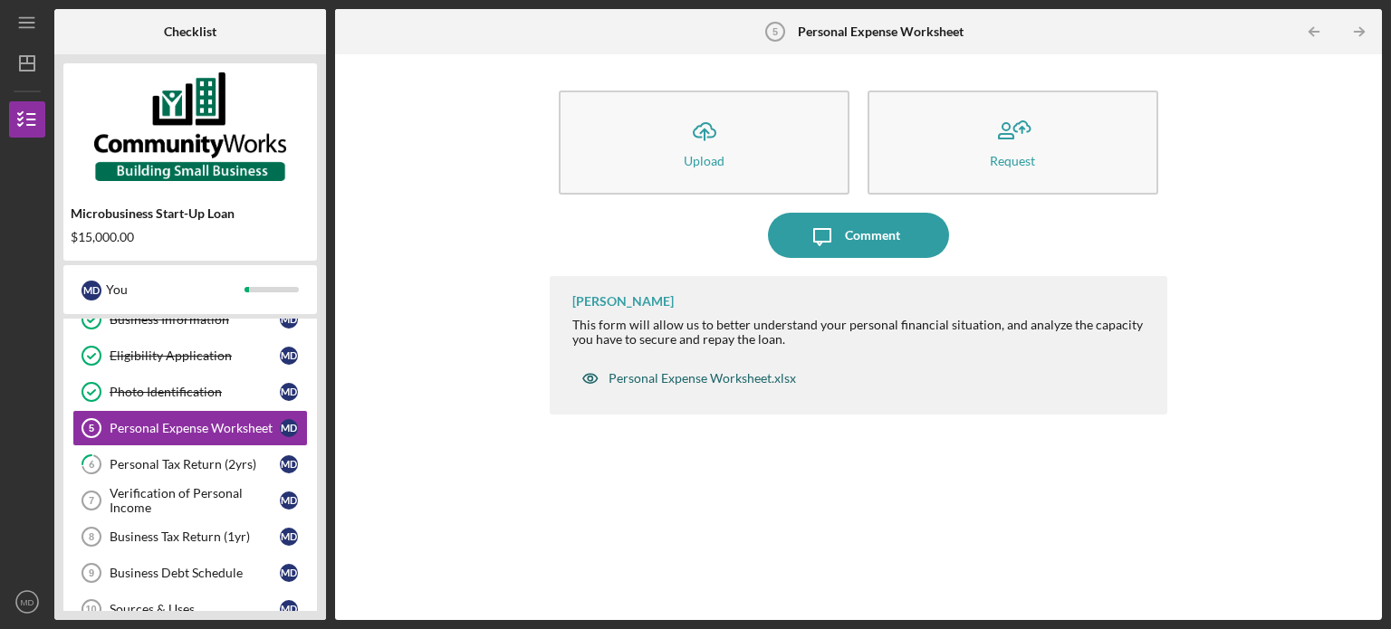
click at [746, 388] on div "Personal Expense Worksheet.xlsx" at bounding box center [688, 378] width 233 height 36
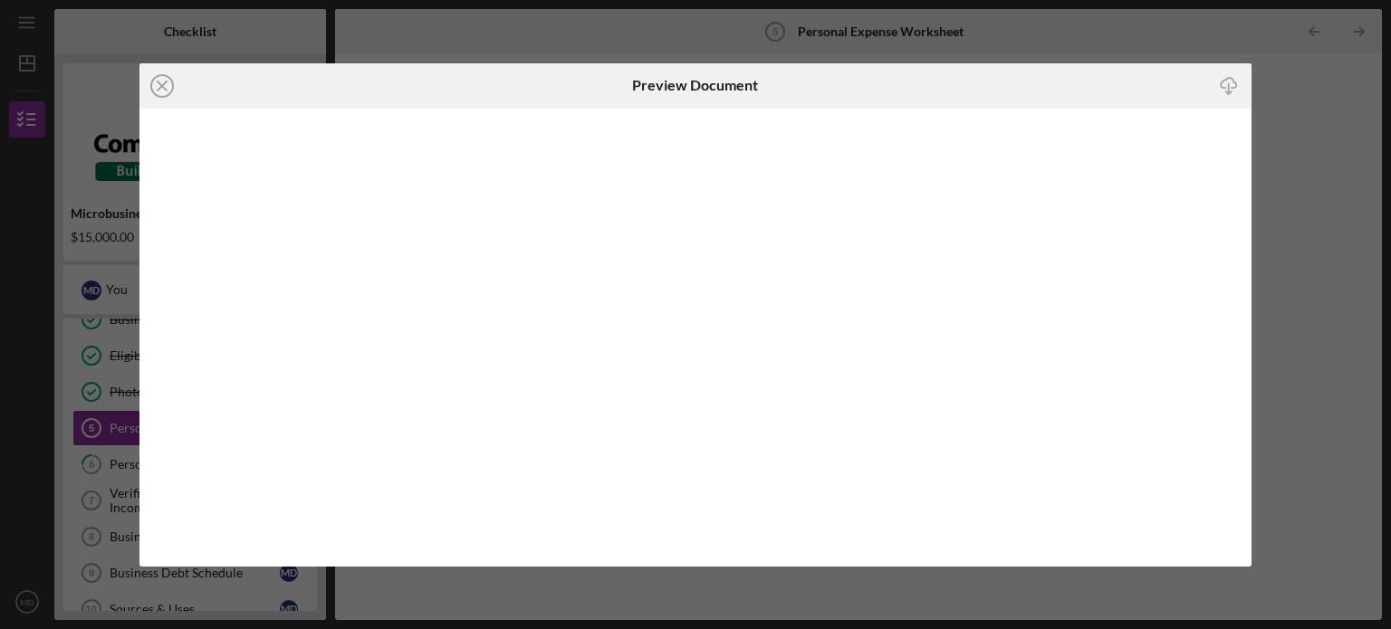
click at [1235, 88] on icon "button" at bounding box center [1228, 83] width 15 height 10
click at [1054, 46] on div "Icon/Close Preview Document Icon/Download" at bounding box center [695, 314] width 1391 height 629
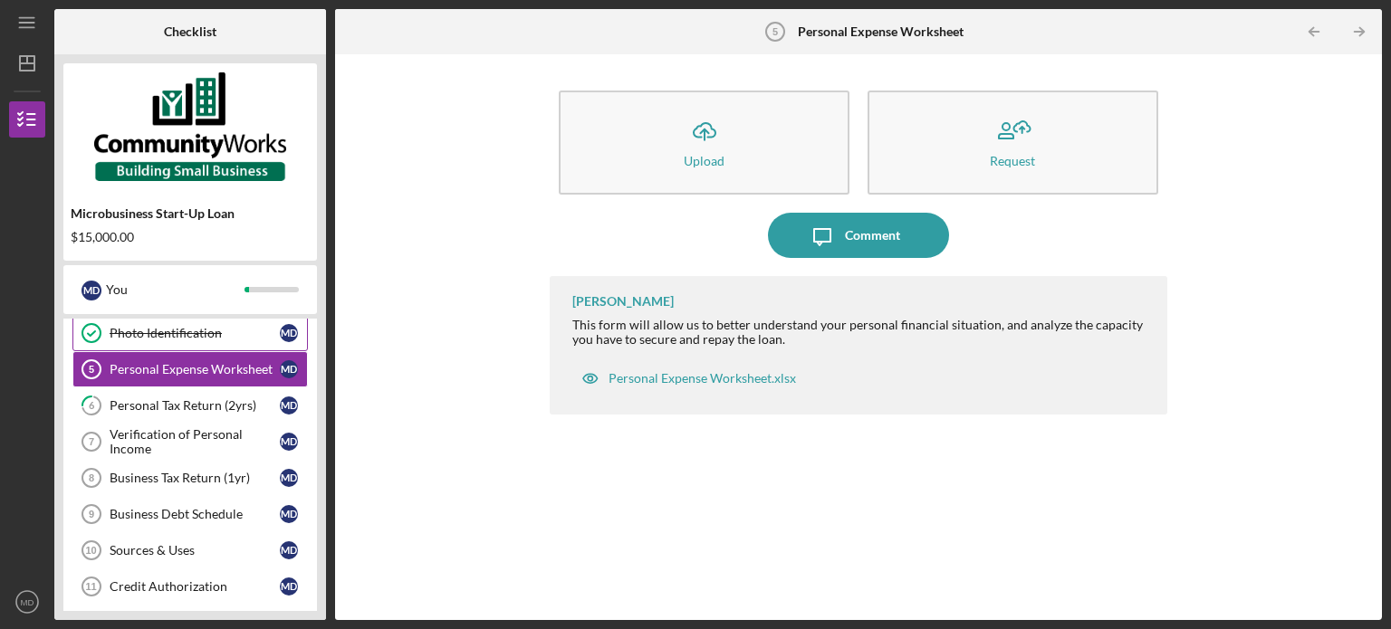
scroll to position [181, 0]
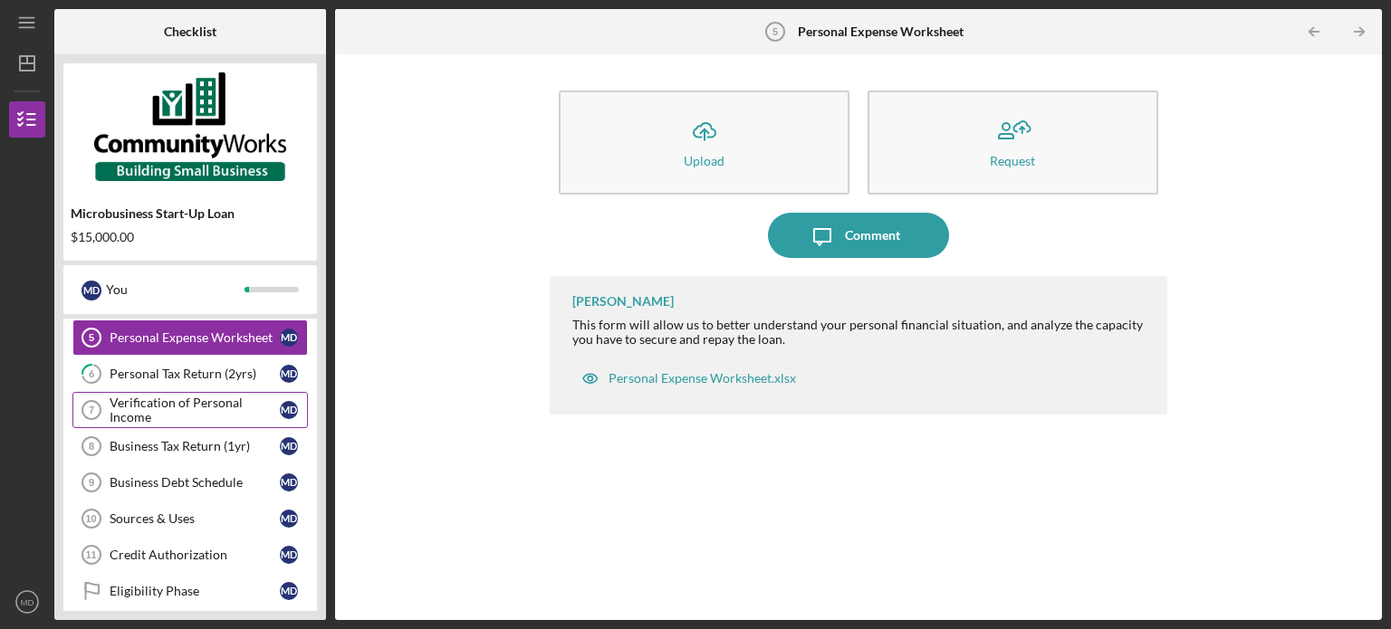
click at [216, 410] on div "Verification of Personal Income" at bounding box center [195, 410] width 170 height 29
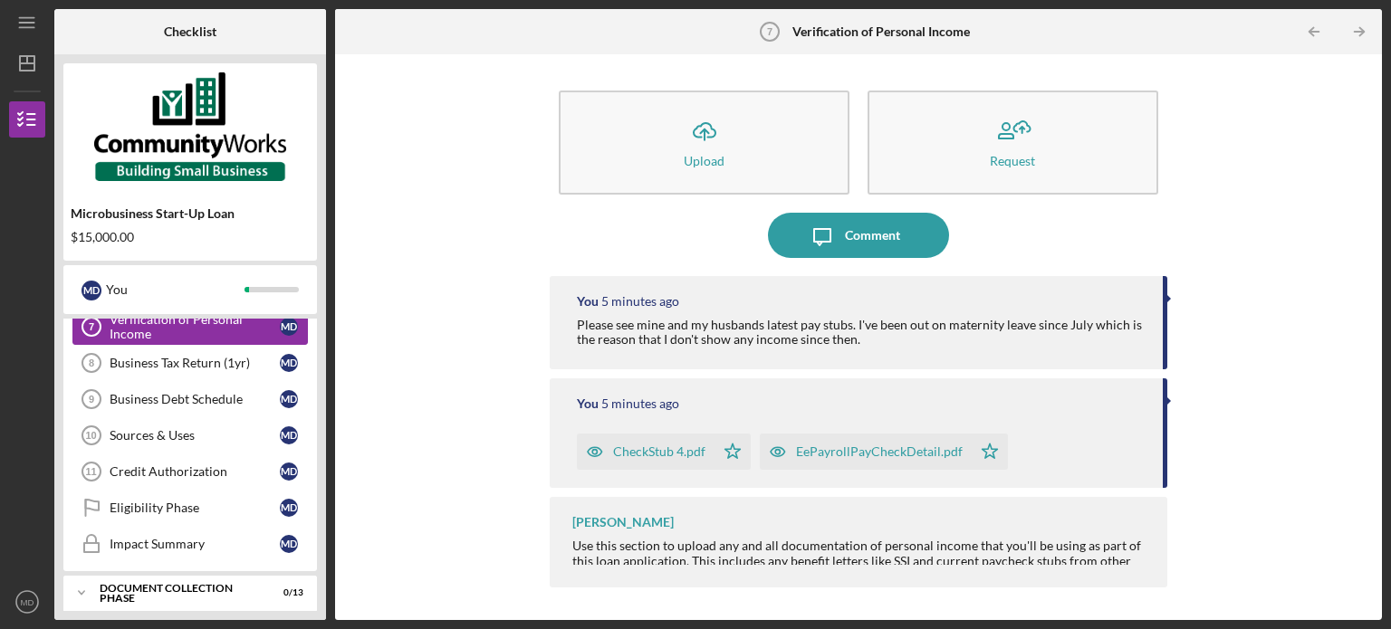
scroll to position [272, 0]
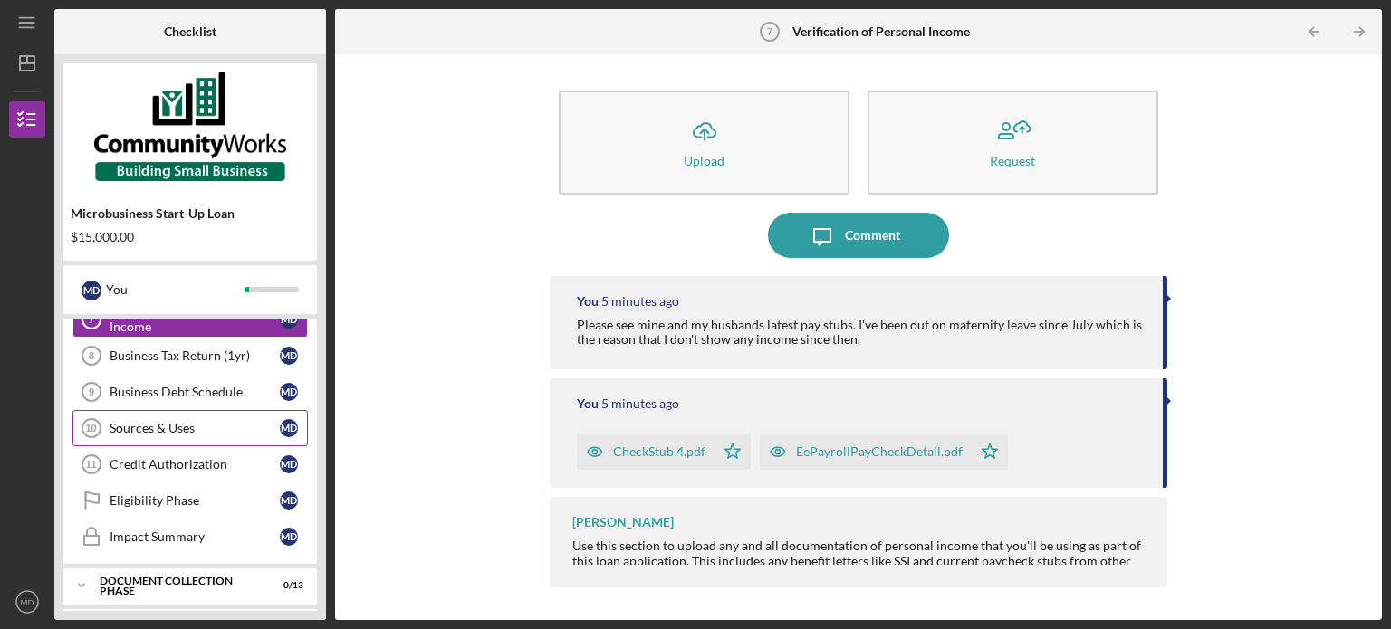
click at [222, 429] on div "Sources & Uses" at bounding box center [195, 428] width 170 height 14
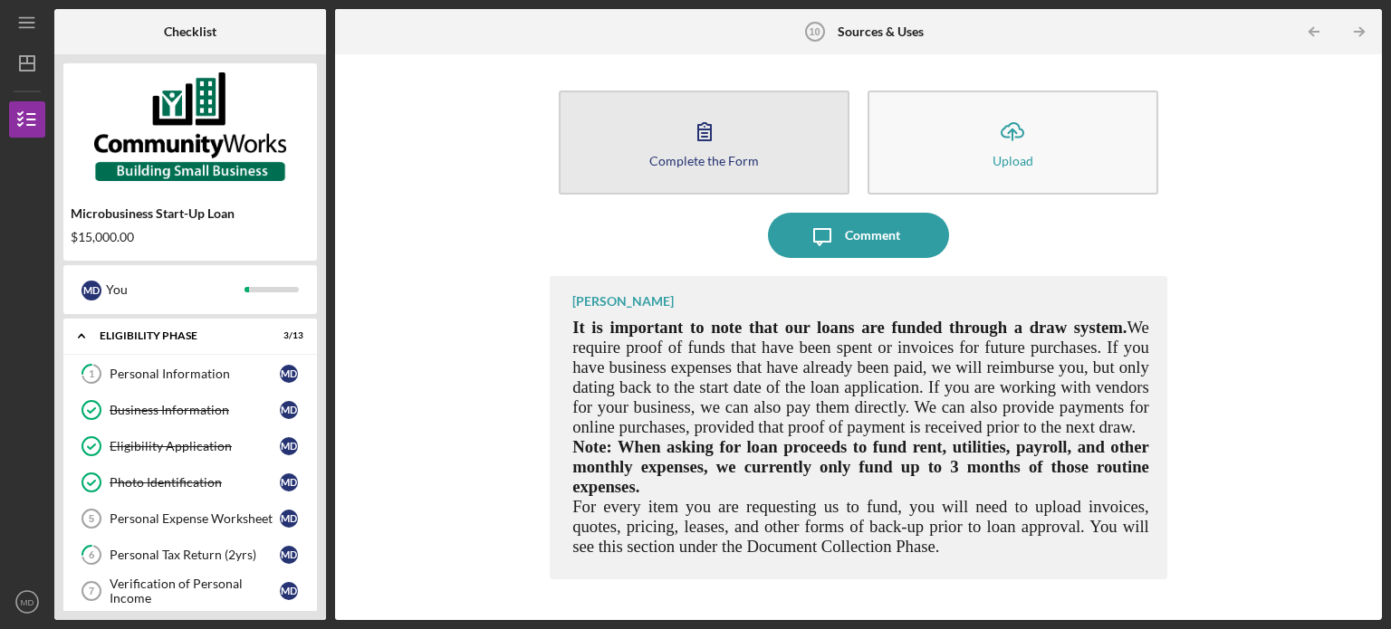
click at [735, 170] on button "Complete the Form Form" at bounding box center [704, 143] width 291 height 104
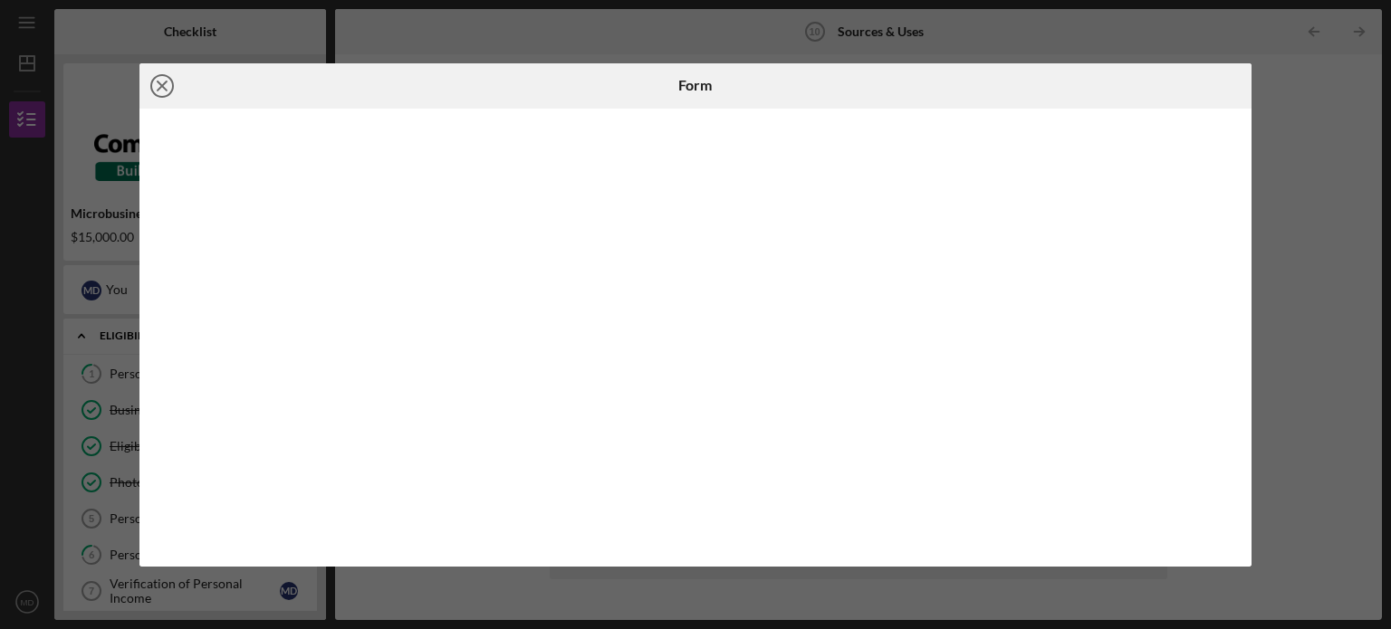
click at [149, 80] on icon "Icon/Close" at bounding box center [161, 85] width 45 height 45
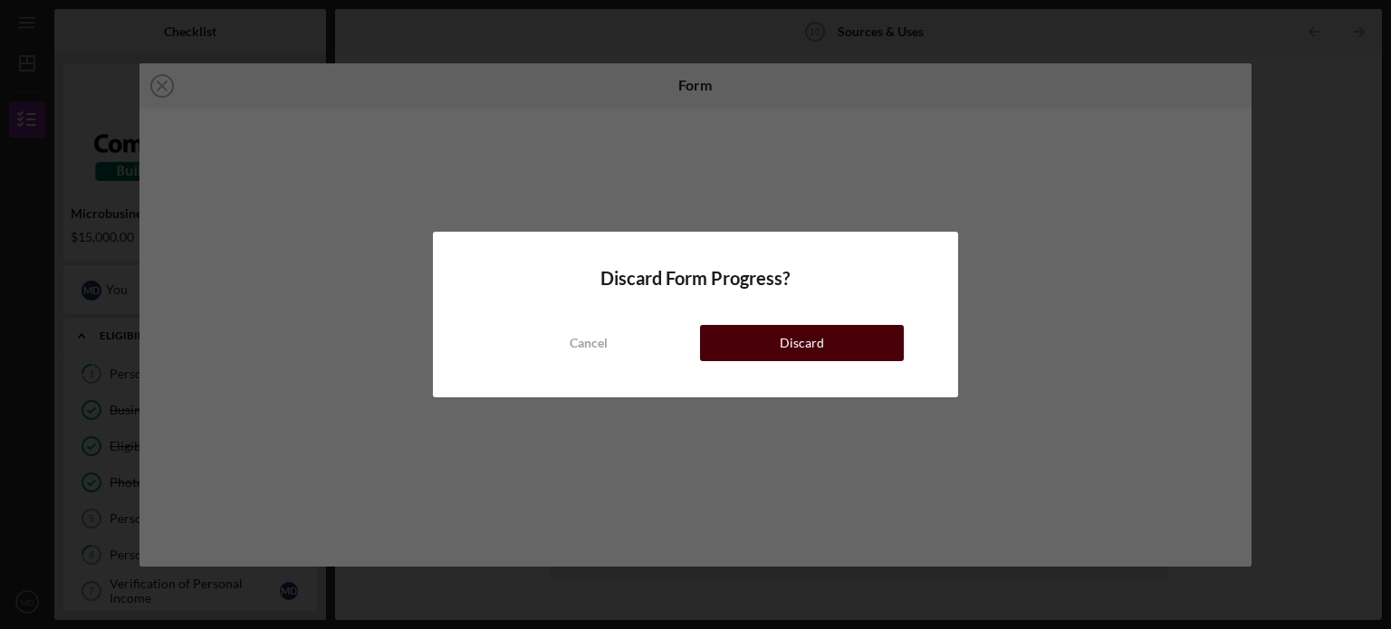
click at [768, 340] on button "Discard" at bounding box center [802, 343] width 204 height 36
